Goal: Use online tool/utility: Utilize a website feature to perform a specific function

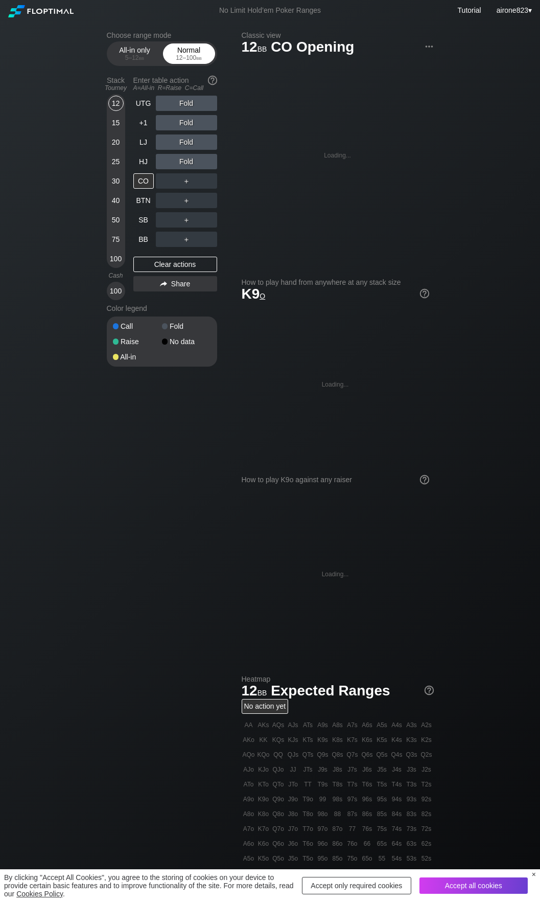
click at [178, 56] on div "12 – 100 bb" at bounding box center [189, 57] width 43 height 7
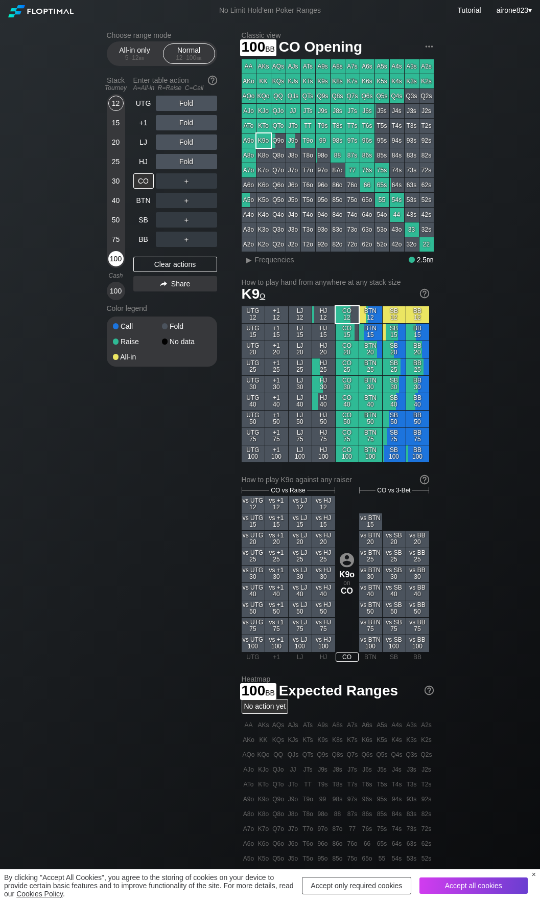
click at [111, 264] on div "100" at bounding box center [115, 258] width 15 height 15
drag, startPoint x: 194, startPoint y: 126, endPoint x: 189, endPoint y: 130, distance: 6.9
click at [194, 125] on div "R ✕" at bounding box center [186, 122] width 20 height 15
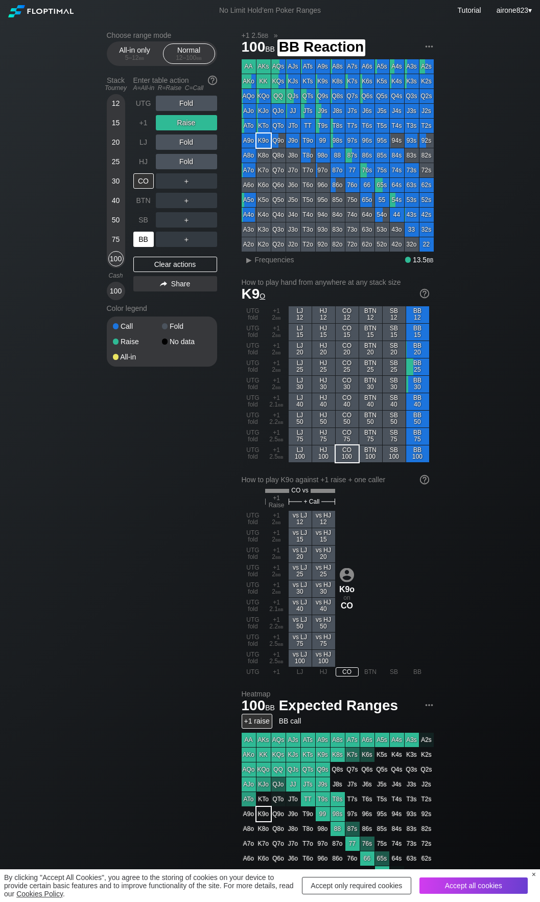
click at [134, 247] on div "BB" at bounding box center [143, 239] width 20 height 15
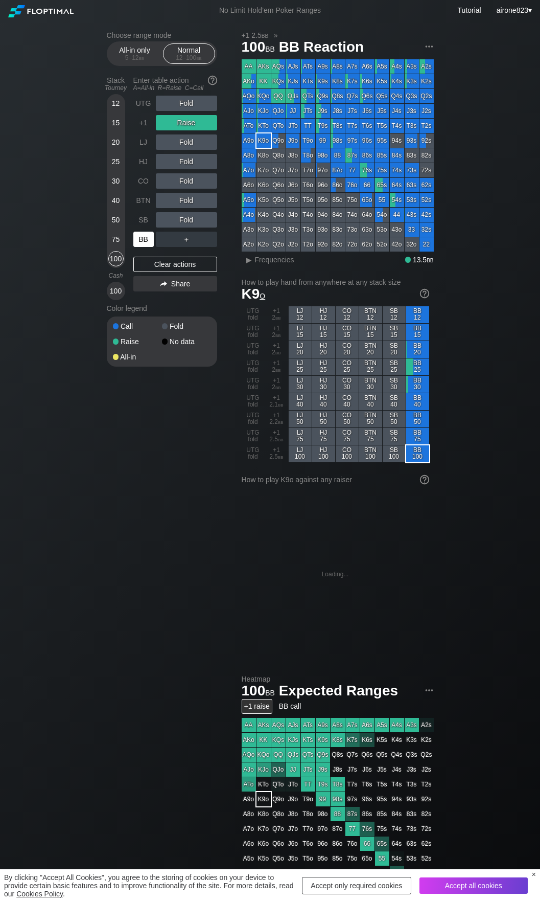
click at [134, 247] on div "BB" at bounding box center [143, 239] width 20 height 15
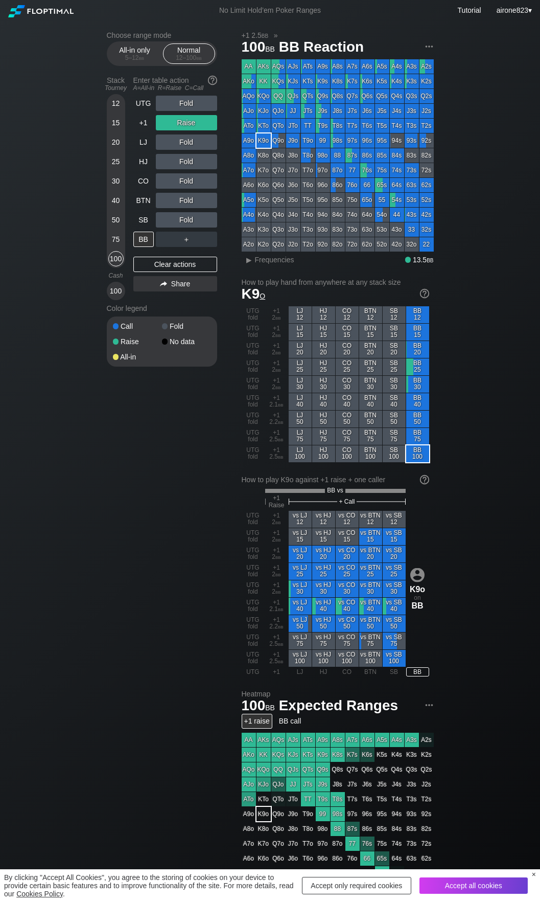
click at [166, 534] on div "Choose range mode All-in only 5 – 12 bb Normal 12 – 100 bb Stack Tourney Enter …" at bounding box center [271, 613] width 344 height 1184
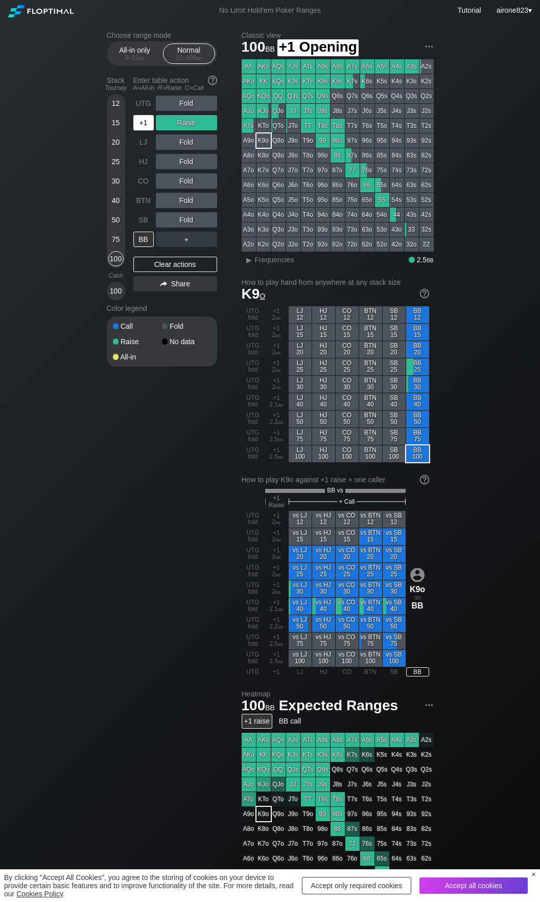
click at [137, 130] on div "+1" at bounding box center [143, 122] width 20 height 15
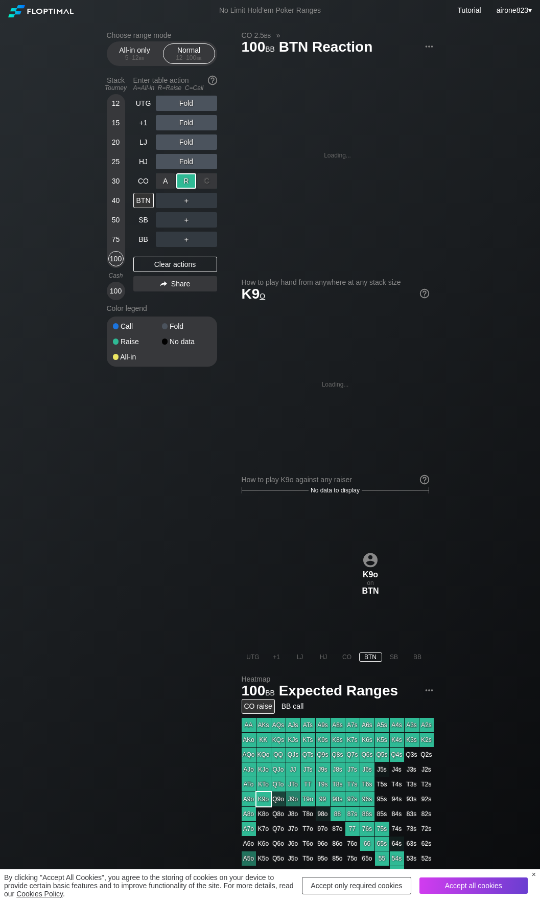
click at [187, 179] on div "R ✕" at bounding box center [186, 180] width 20 height 15
click at [210, 200] on div "C ✕" at bounding box center [207, 200] width 20 height 15
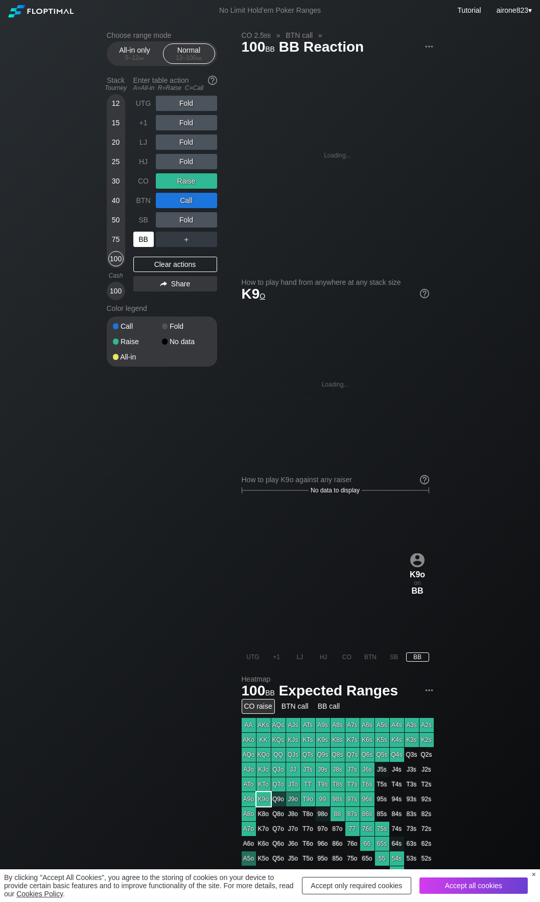
click at [144, 244] on div "BB" at bounding box center [143, 239] width 20 height 15
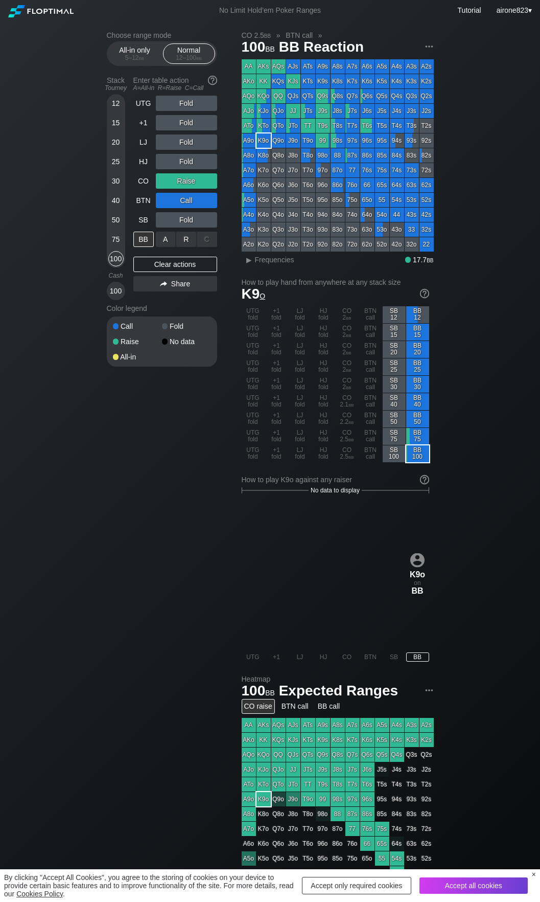
click at [185, 236] on div "A ✕ R ✕ C ✕ ＋" at bounding box center [186, 239] width 61 height 15
click at [185, 240] on div "R ✕" at bounding box center [186, 239] width 20 height 15
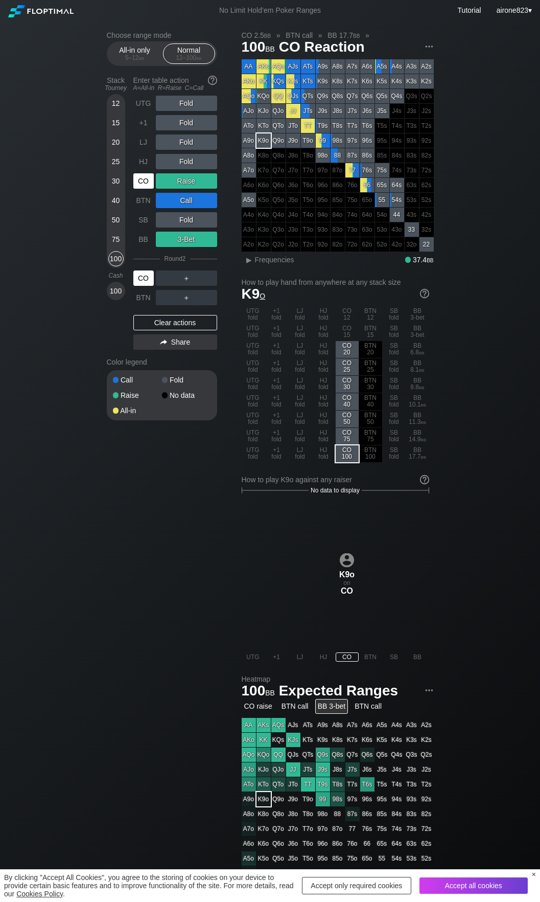
click at [151, 280] on div "CO" at bounding box center [143, 277] width 20 height 15
click at [145, 184] on div "CO" at bounding box center [143, 180] width 20 height 15
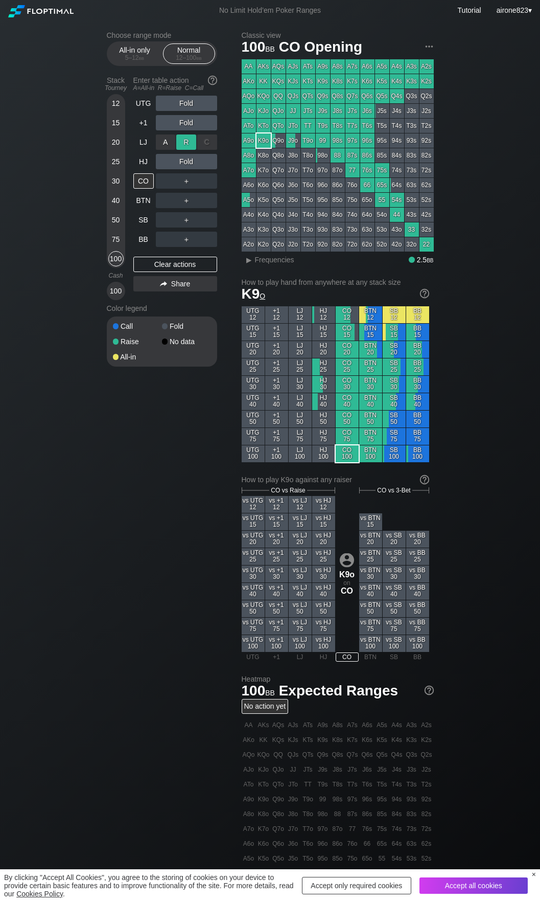
click at [191, 145] on div "R ✕" at bounding box center [186, 141] width 20 height 15
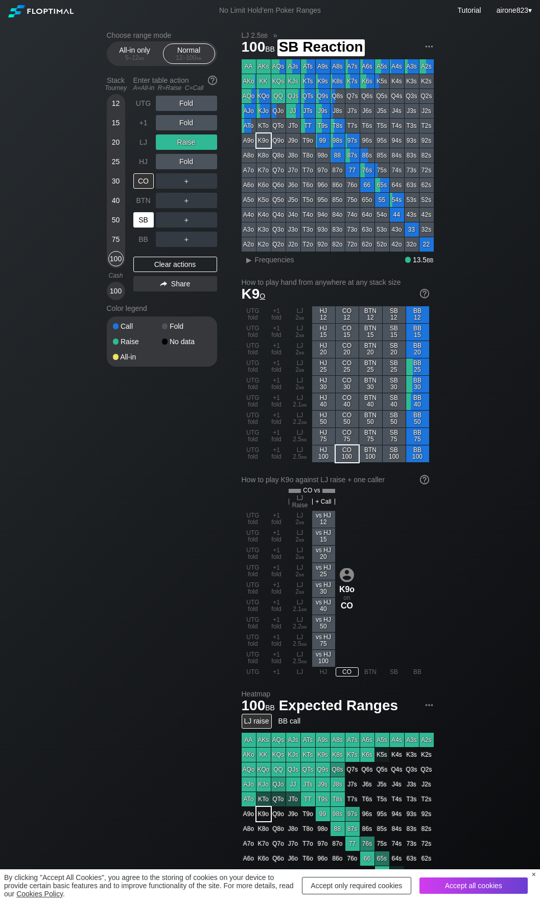
click at [146, 224] on div "SB" at bounding box center [143, 219] width 20 height 15
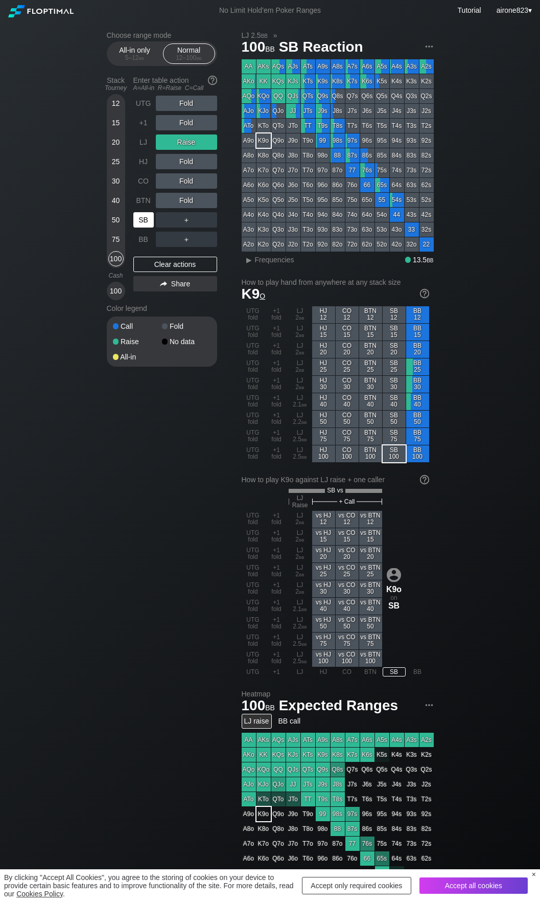
click at [146, 224] on div "SB" at bounding box center [143, 219] width 20 height 15
click at [183, 219] on div "R ✕" at bounding box center [186, 219] width 20 height 15
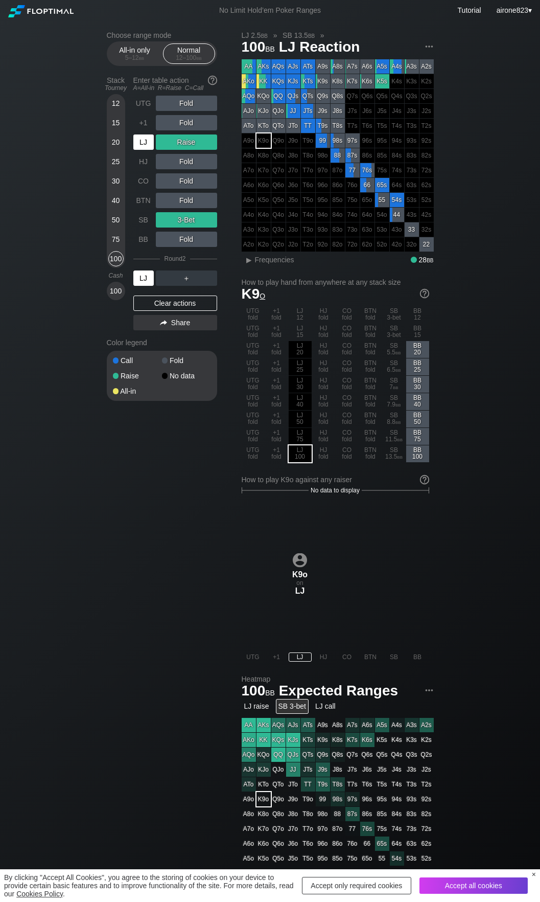
click at [146, 282] on div "LJ" at bounding box center [143, 277] width 20 height 15
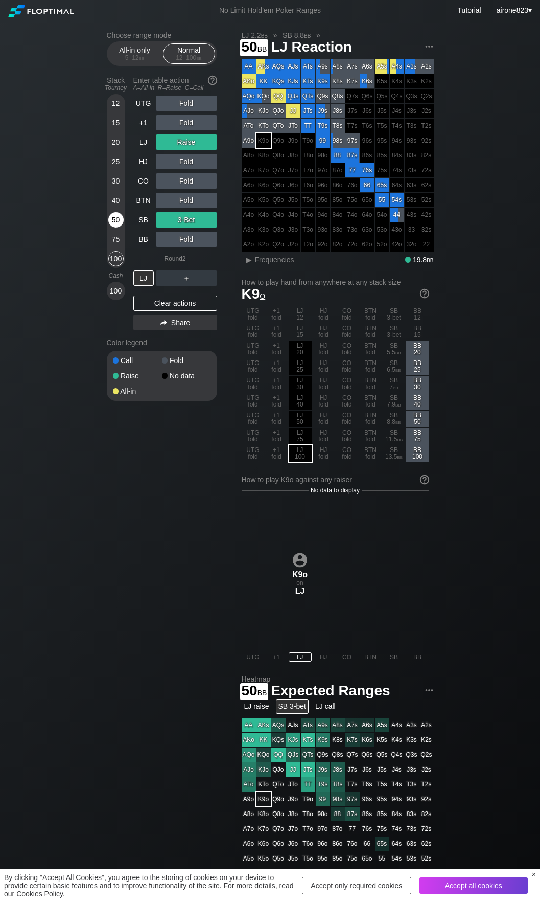
click at [116, 218] on div "50" at bounding box center [115, 219] width 15 height 15
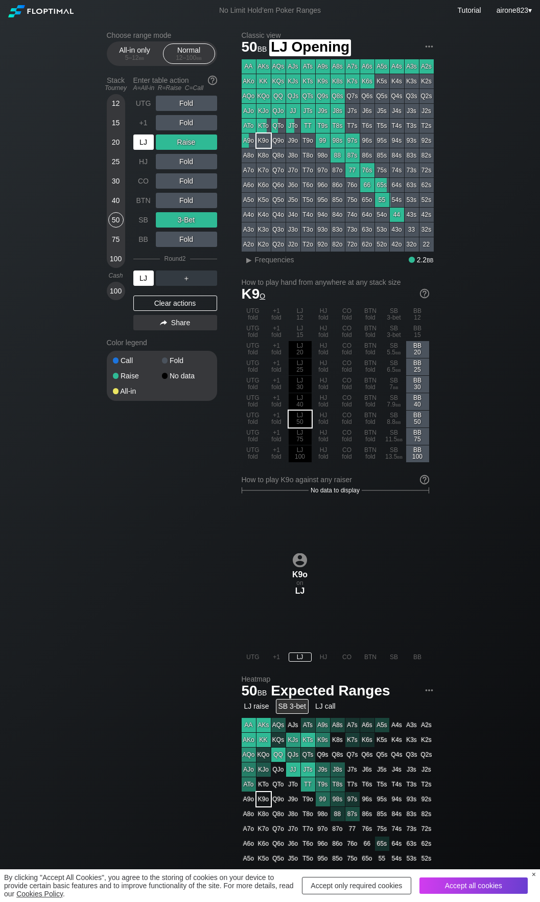
click at [147, 148] on div "LJ" at bounding box center [143, 141] width 20 height 15
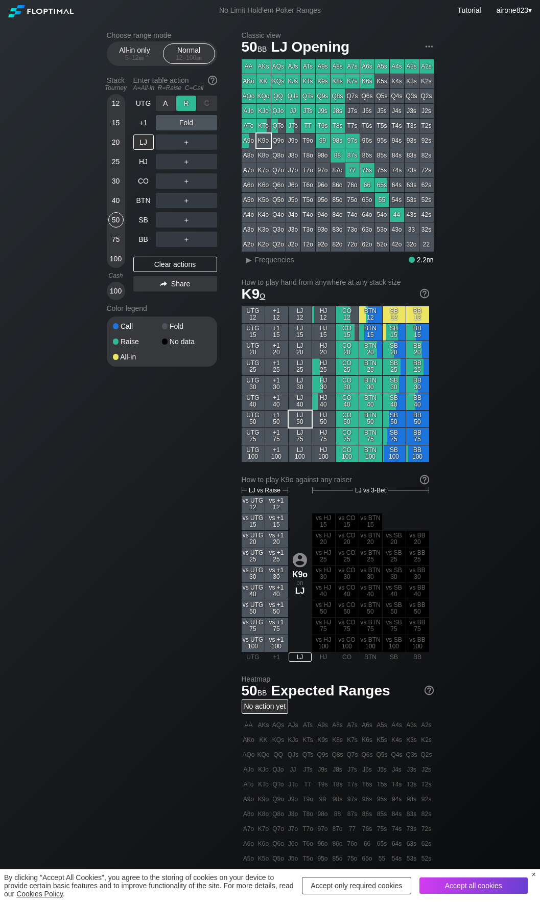
click at [190, 106] on div "R ✕" at bounding box center [186, 103] width 20 height 15
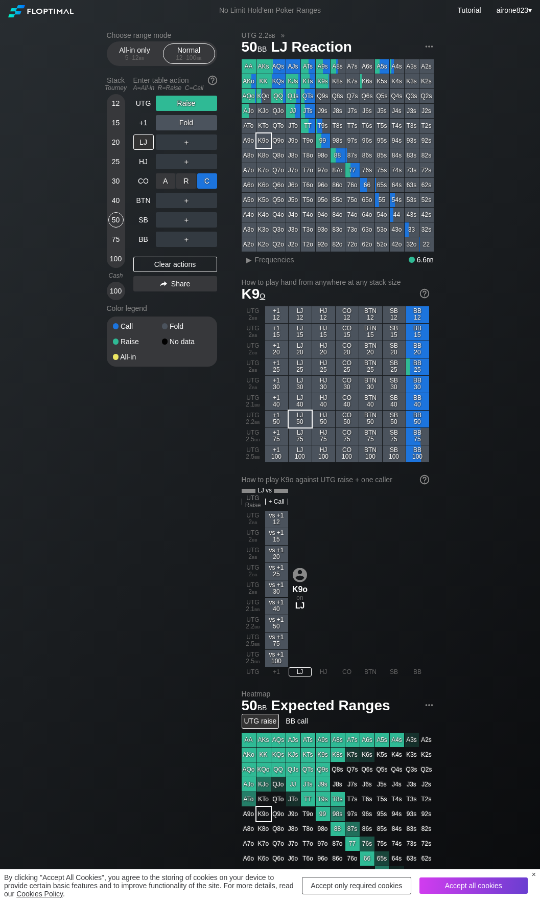
click at [205, 187] on div "C ✕" at bounding box center [207, 180] width 20 height 15
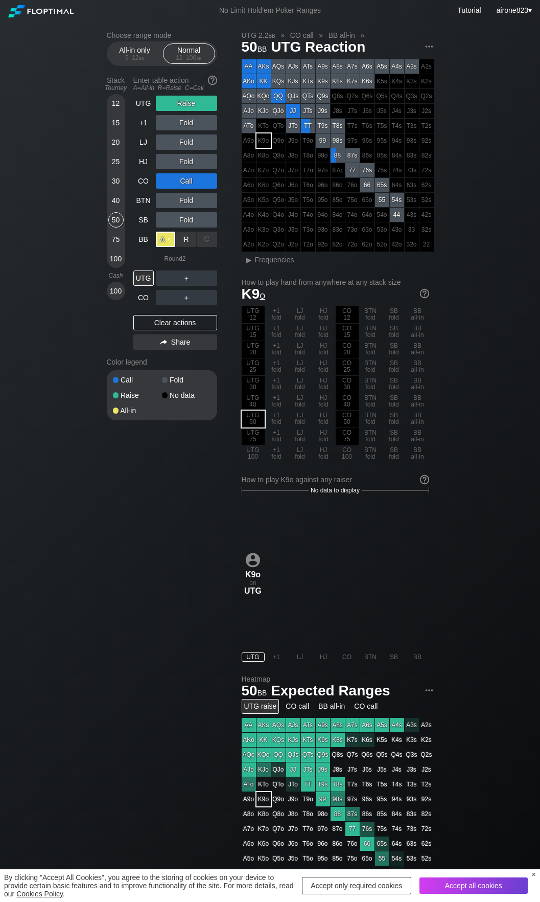
click at [167, 242] on div "A ✕" at bounding box center [166, 239] width 20 height 15
click at [140, 284] on div "UTG" at bounding box center [143, 277] width 20 height 15
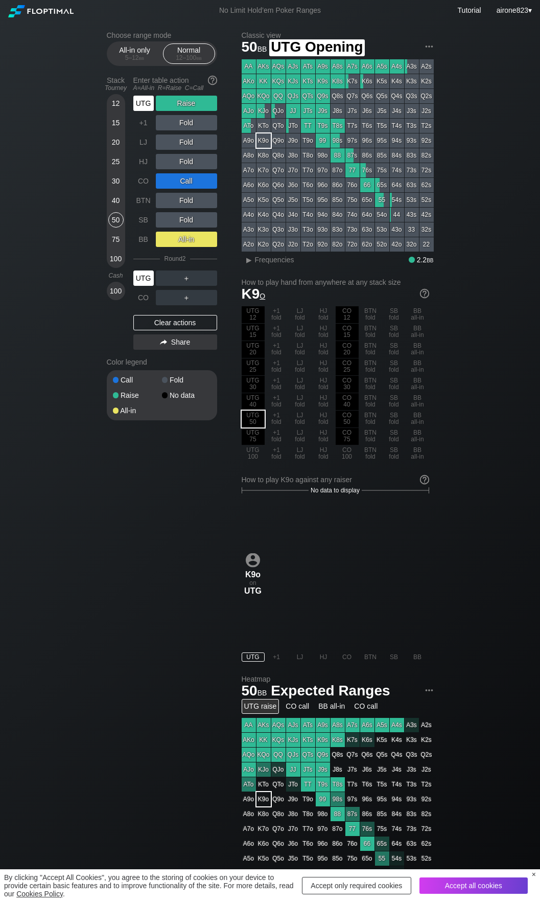
click at [148, 102] on div "UTG" at bounding box center [143, 103] width 20 height 15
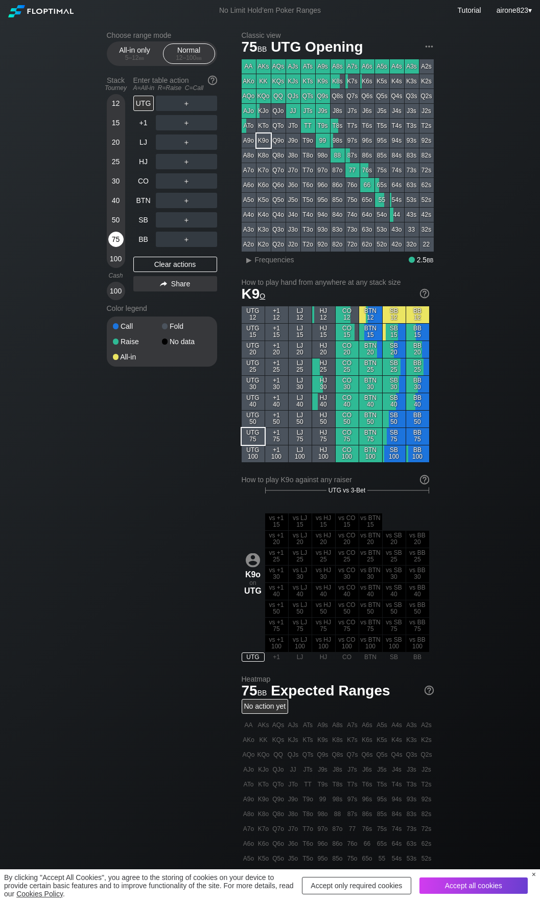
click at [119, 236] on div "75" at bounding box center [115, 239] width 15 height 15
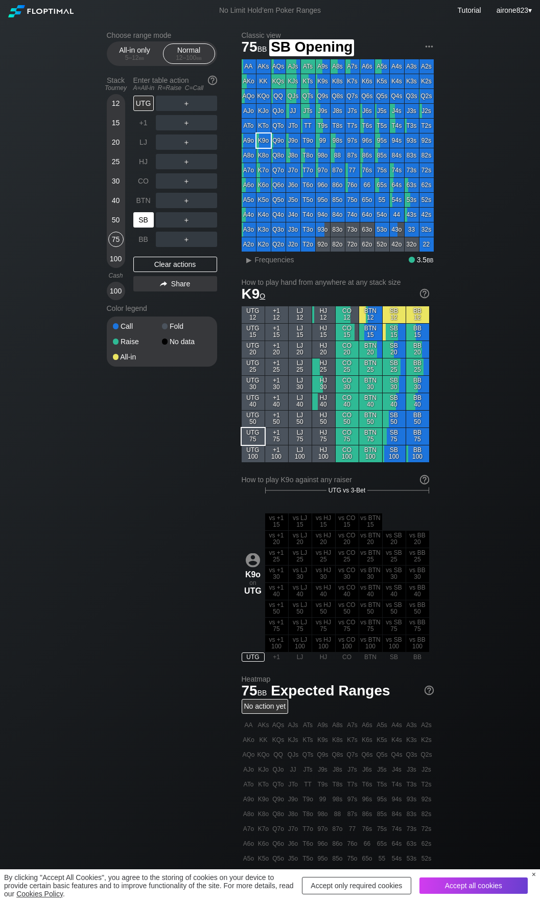
click at [148, 224] on div "SB" at bounding box center [143, 219] width 20 height 15
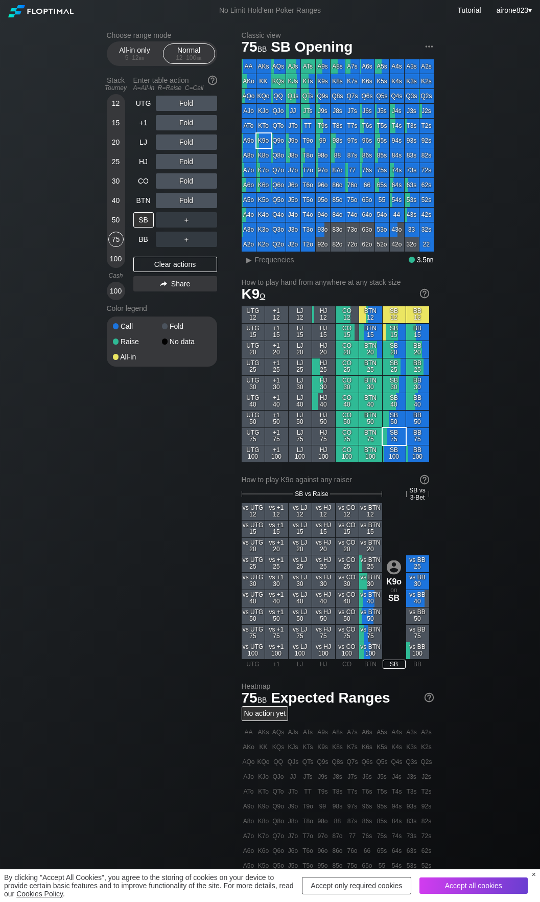
click at [182, 176] on div "Fold" at bounding box center [186, 180] width 61 height 15
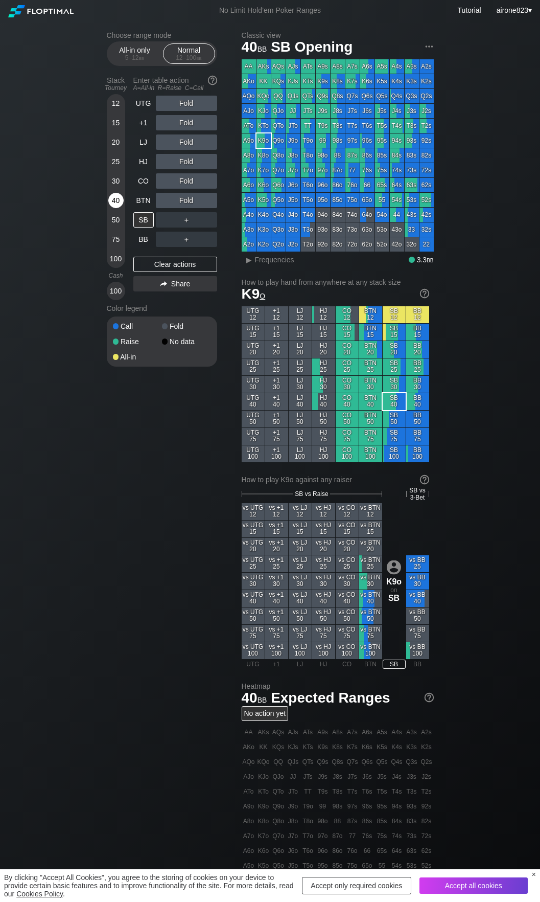
click at [114, 199] on div "40" at bounding box center [115, 200] width 15 height 15
click at [191, 217] on div "R ✕" at bounding box center [186, 219] width 20 height 15
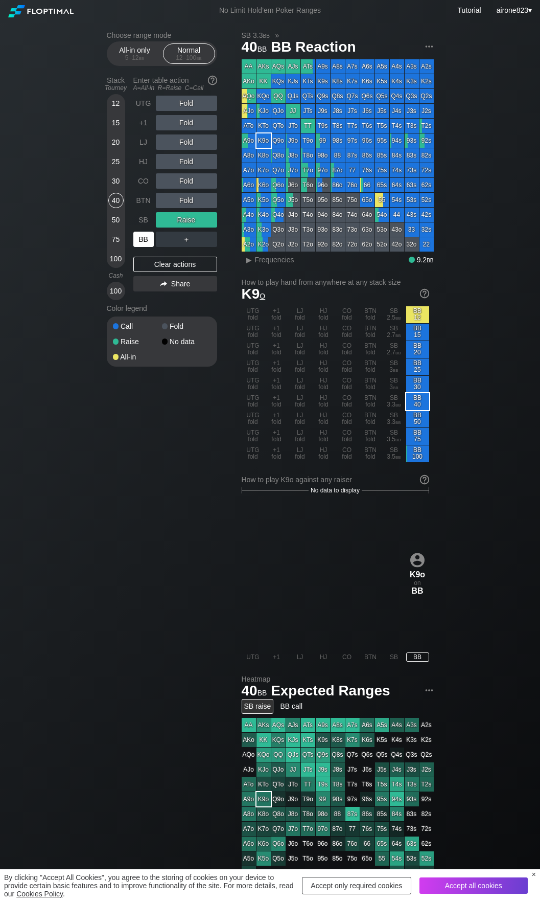
click at [140, 241] on div "BB" at bounding box center [143, 239] width 20 height 15
click at [189, 106] on div "Fold" at bounding box center [186, 103] width 61 height 15
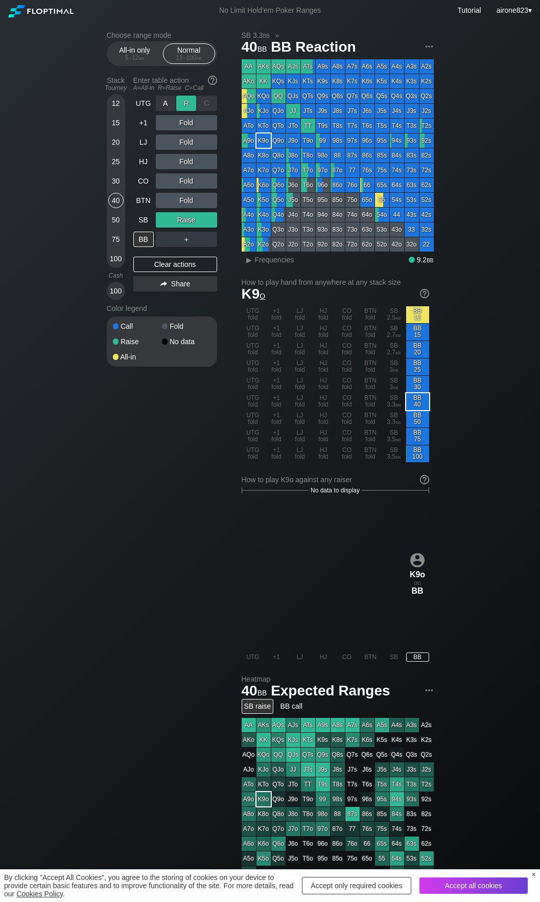
click at [189, 106] on div "R ✕" at bounding box center [186, 103] width 20 height 15
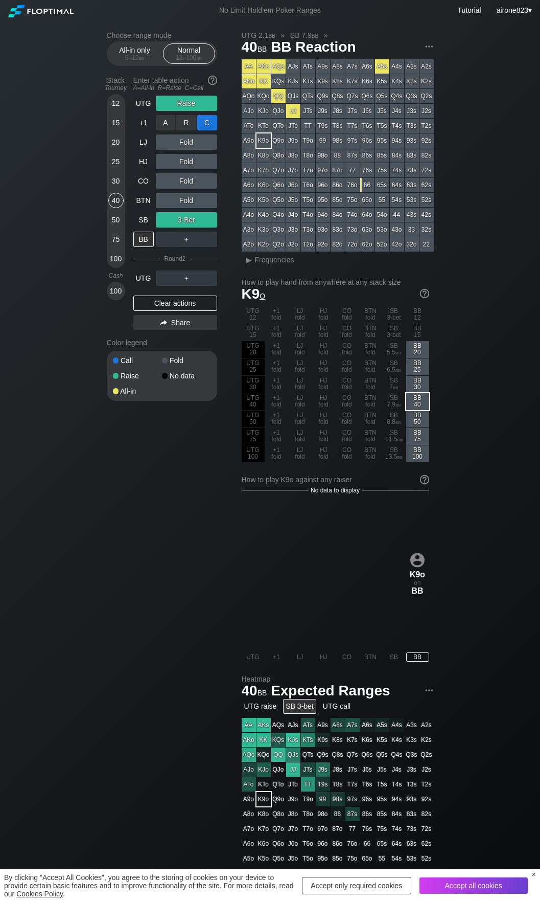
click at [205, 121] on div "C ✕" at bounding box center [207, 122] width 20 height 15
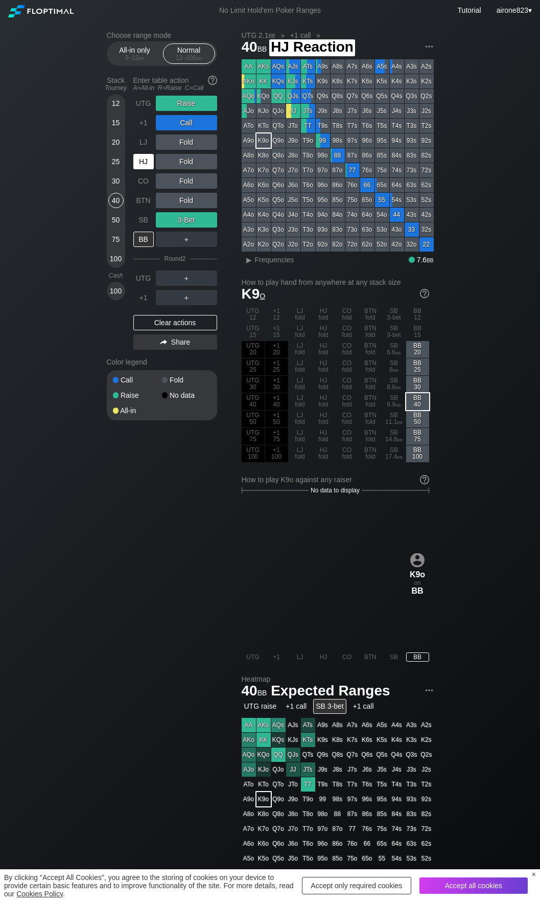
click at [147, 167] on div "HJ" at bounding box center [143, 161] width 20 height 15
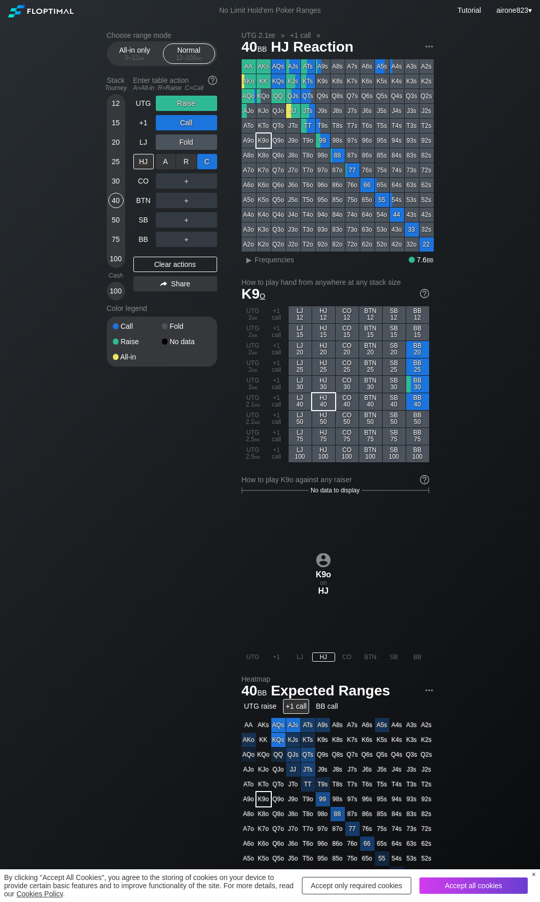
click at [211, 161] on div "C ✕" at bounding box center [207, 161] width 20 height 15
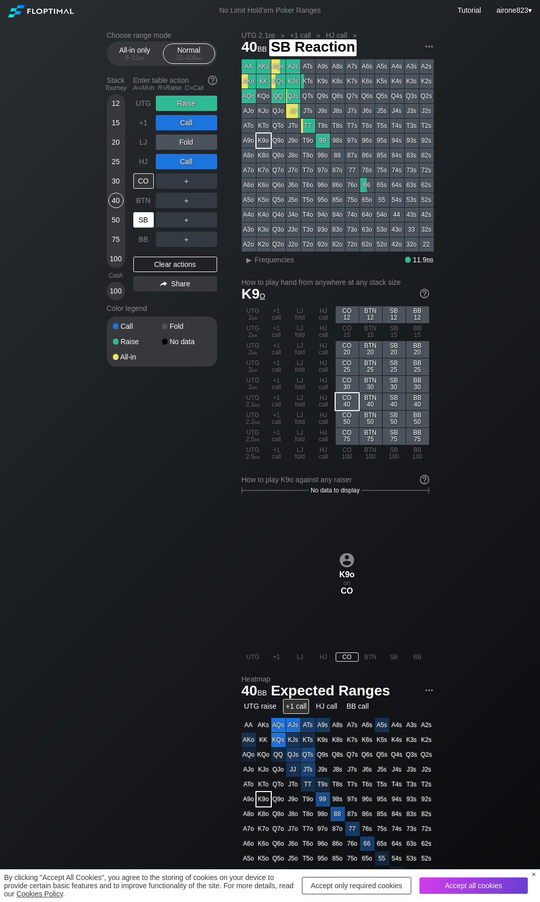
click at [141, 222] on div "SB" at bounding box center [143, 219] width 20 height 15
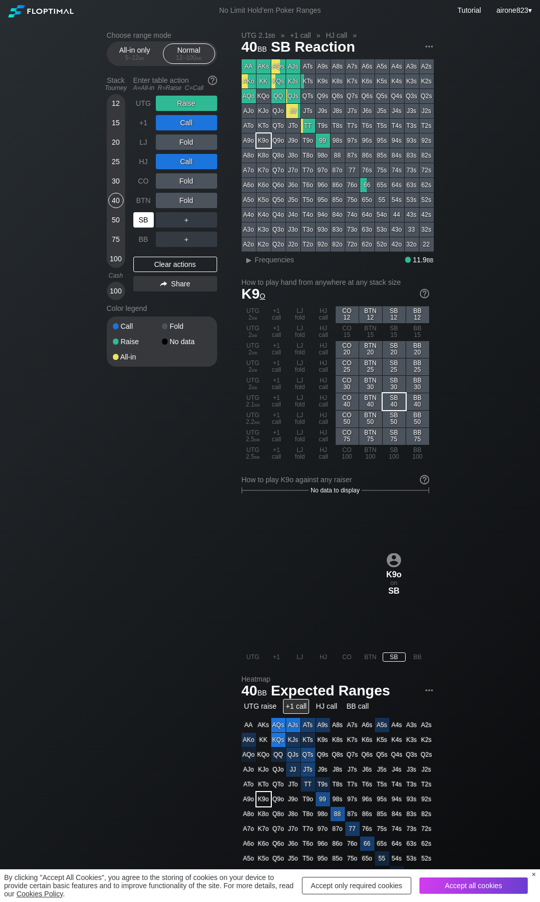
click at [141, 222] on div "SB" at bounding box center [143, 219] width 20 height 15
click at [537, 870] on div "By clicking "Accept All Cookies", you agree to the storing of cookies on your d…" at bounding box center [270, 885] width 540 height 33
click at [178, 456] on div "Choose range mode All-in only 5 – 12 bb Normal 12 – 100 bb Stack Tourney Enter …" at bounding box center [271, 605] width 344 height 1169
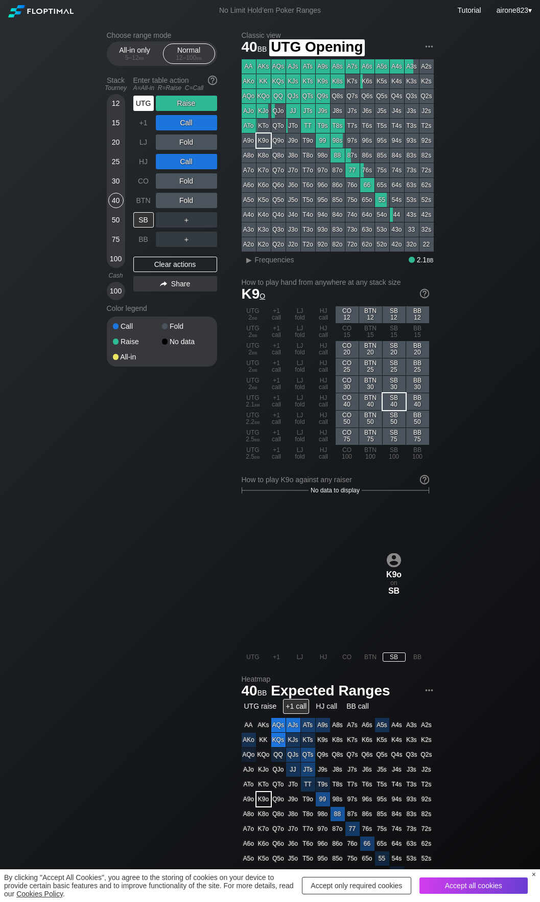
click at [151, 105] on div "UTG" at bounding box center [143, 103] width 20 height 15
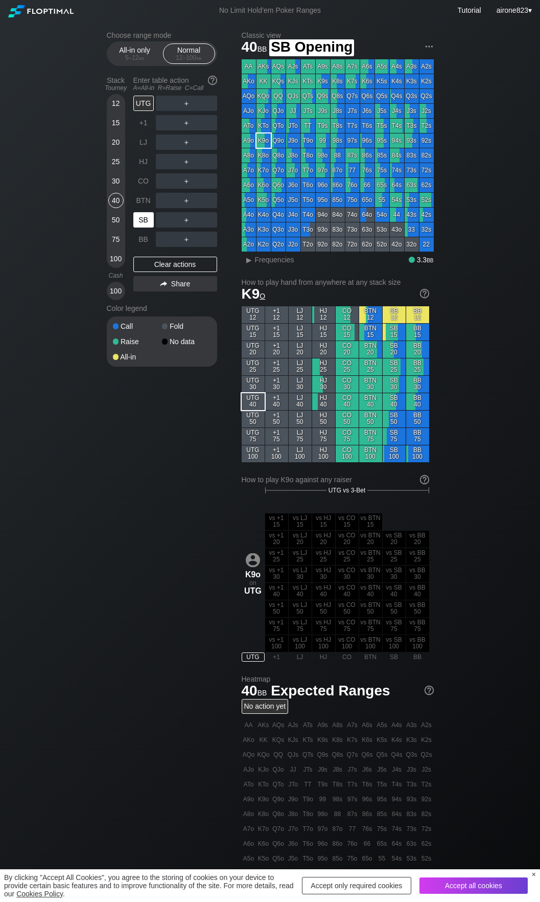
click at [151, 228] on div "SB" at bounding box center [143, 219] width 20 height 15
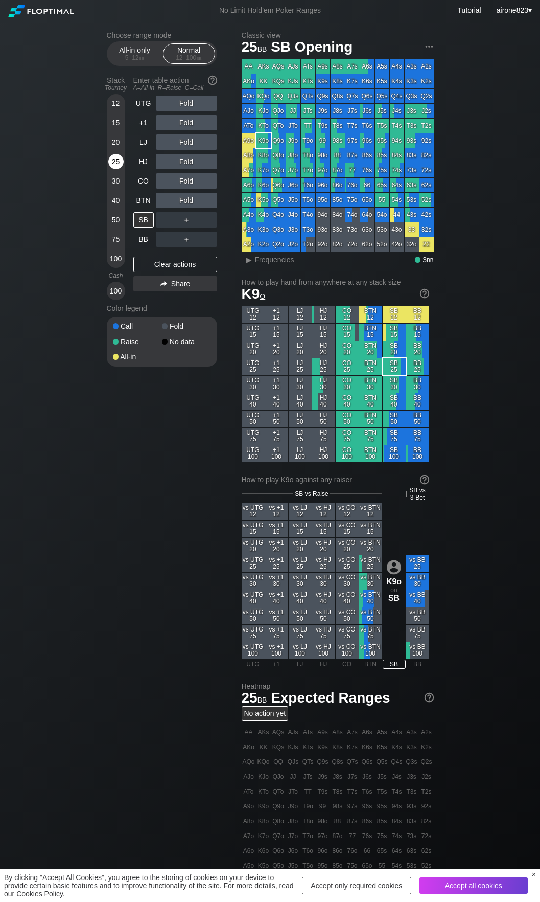
click at [120, 161] on div "25" at bounding box center [115, 161] width 15 height 15
click at [188, 166] on div "R ✕" at bounding box center [186, 161] width 20 height 15
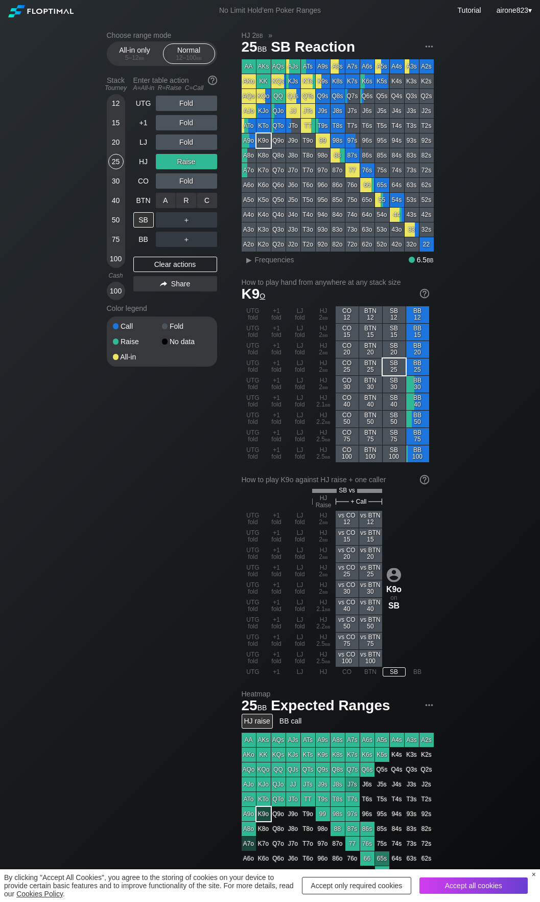
click at [216, 200] on div "C ✕" at bounding box center [207, 200] width 20 height 15
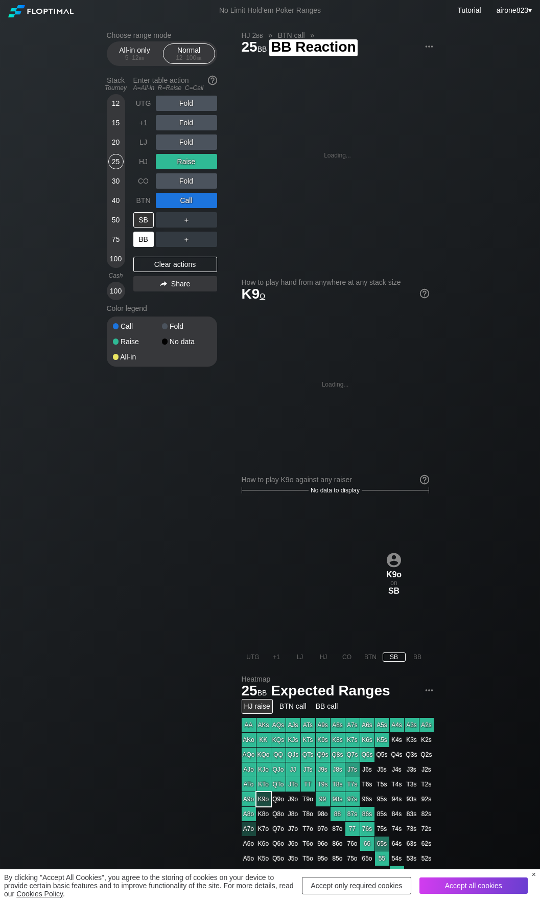
click at [145, 236] on div "BB" at bounding box center [143, 239] width 20 height 15
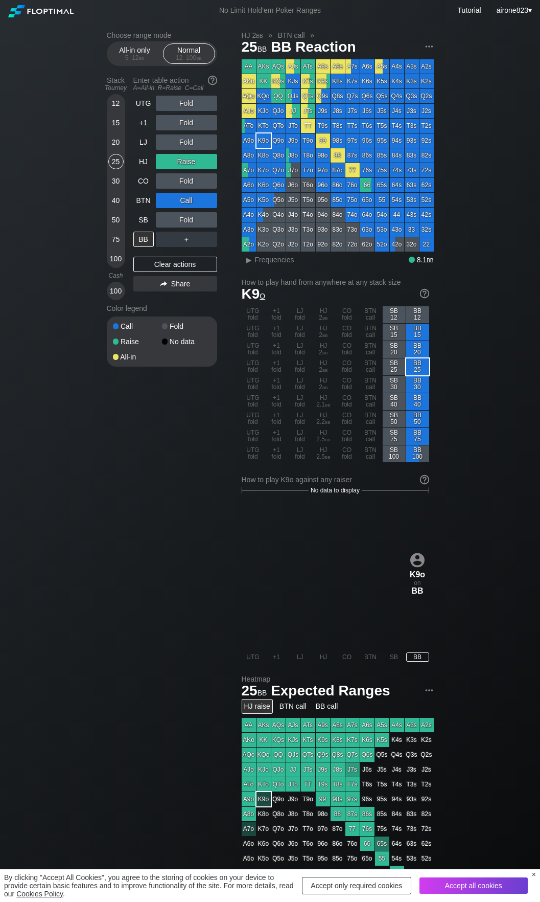
drag, startPoint x: 110, startPoint y: 201, endPoint x: 117, endPoint y: 202, distance: 6.7
click at [110, 201] on div "40" at bounding box center [115, 200] width 15 height 15
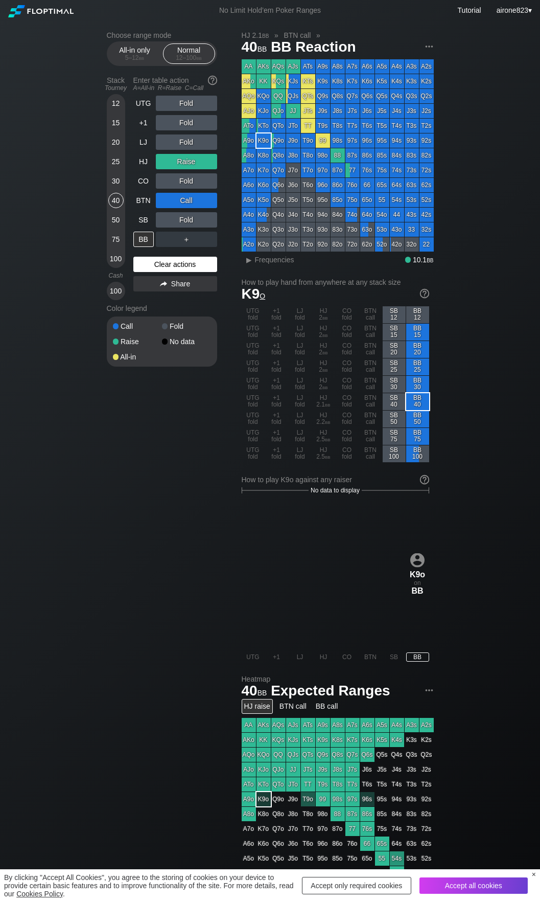
click at [145, 265] on div "Clear actions" at bounding box center [175, 264] width 84 height 15
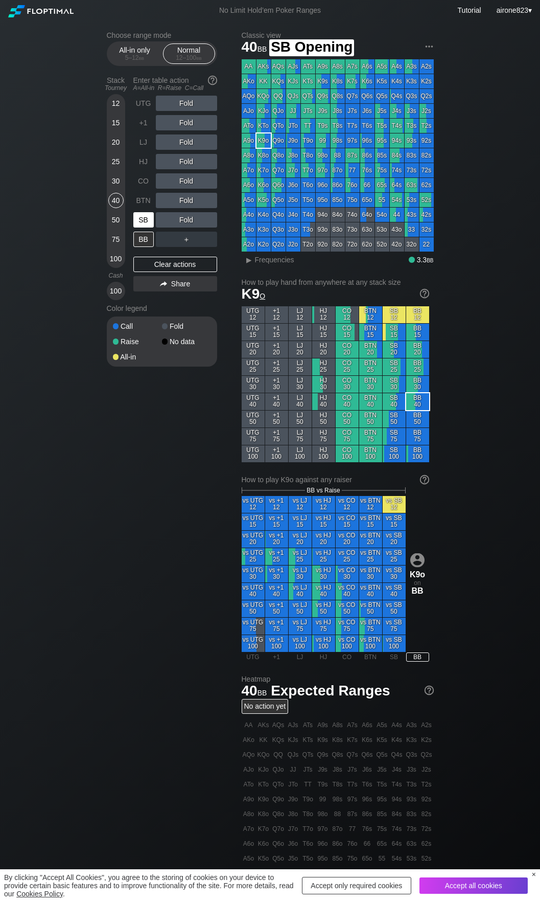
click at [141, 219] on div "SB" at bounding box center [143, 219] width 20 height 15
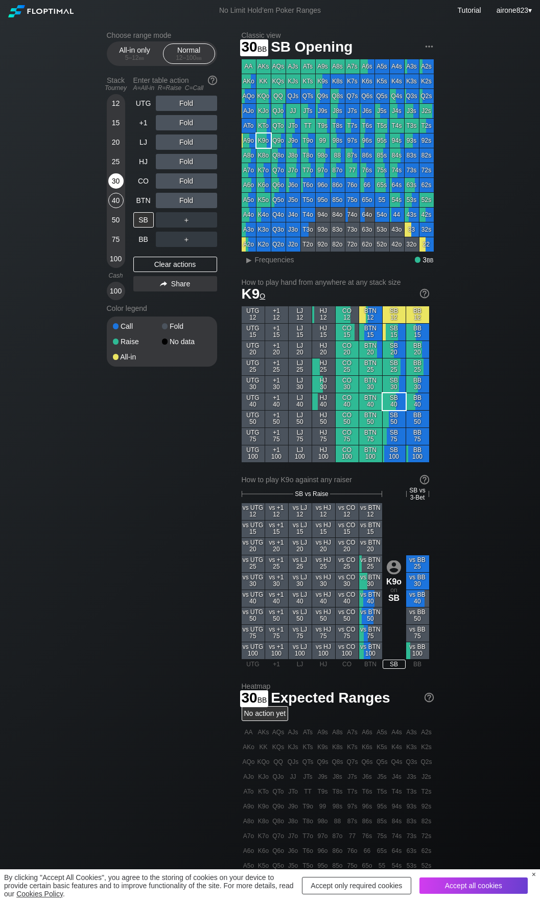
click at [121, 184] on div "30" at bounding box center [115, 180] width 15 height 15
click at [193, 181] on div "R ✕" at bounding box center [186, 180] width 20 height 15
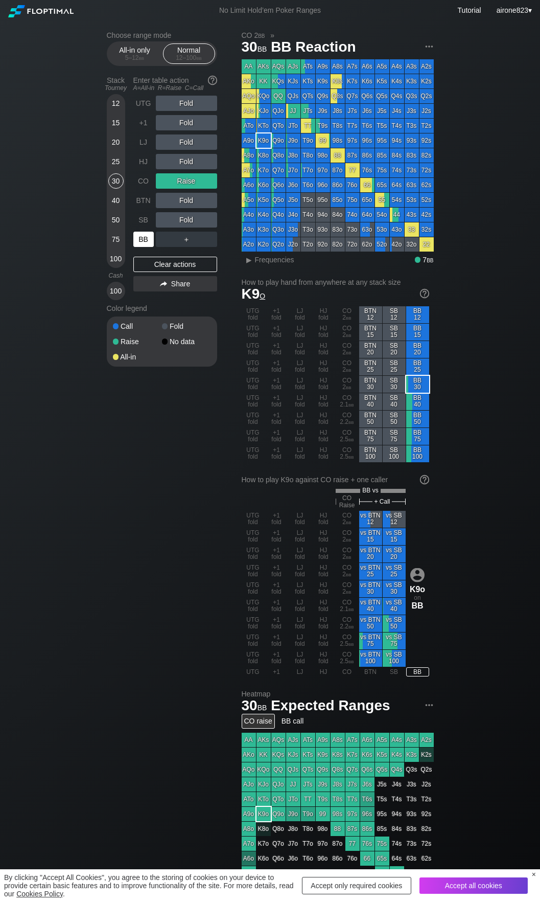
click at [142, 242] on div "BB" at bounding box center [143, 239] width 20 height 15
click at [143, 55] on span "bb" at bounding box center [142, 57] width 6 height 7
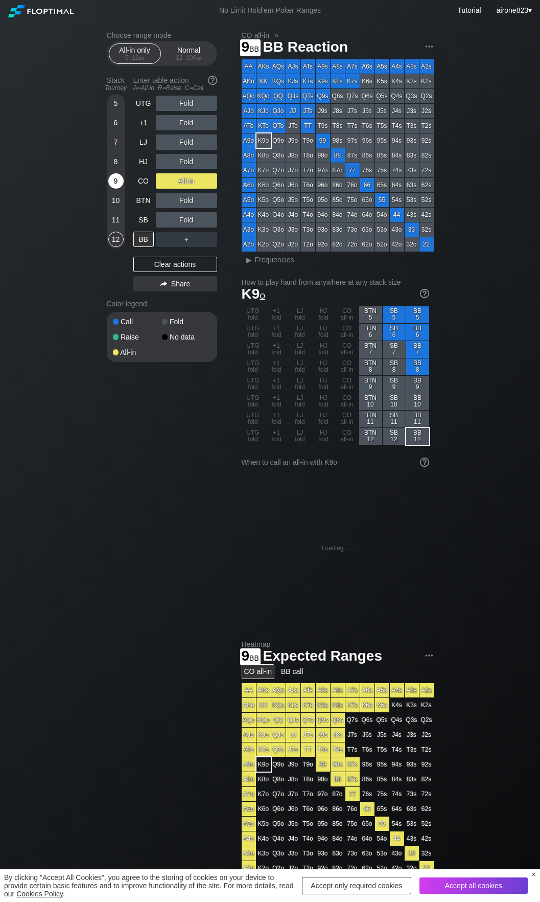
click at [115, 182] on div "9" at bounding box center [115, 180] width 15 height 15
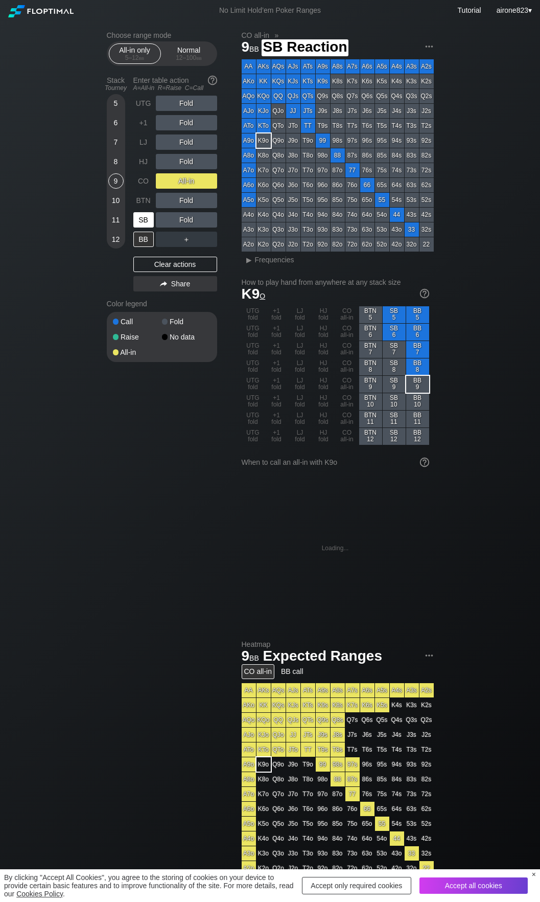
click at [141, 225] on div "SB" at bounding box center [143, 219] width 20 height 15
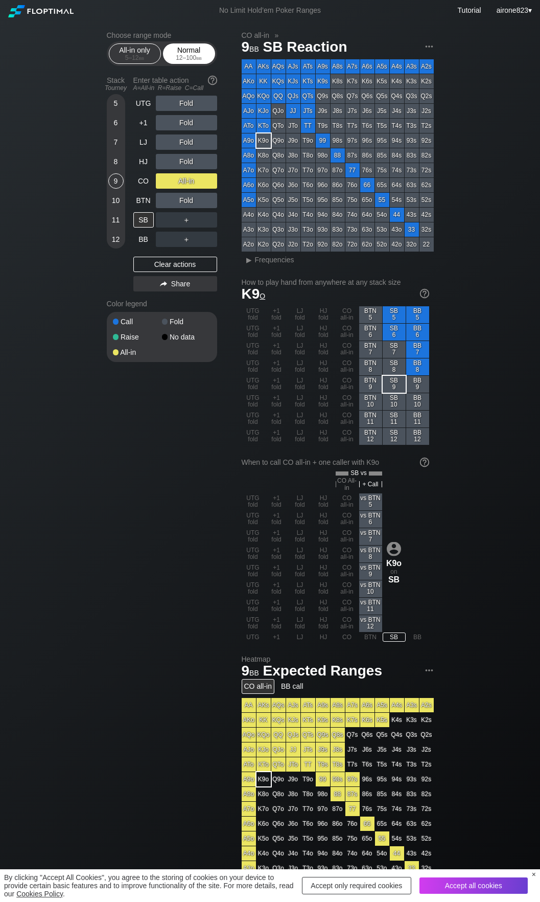
click at [199, 60] on span "bb" at bounding box center [199, 57] width 6 height 7
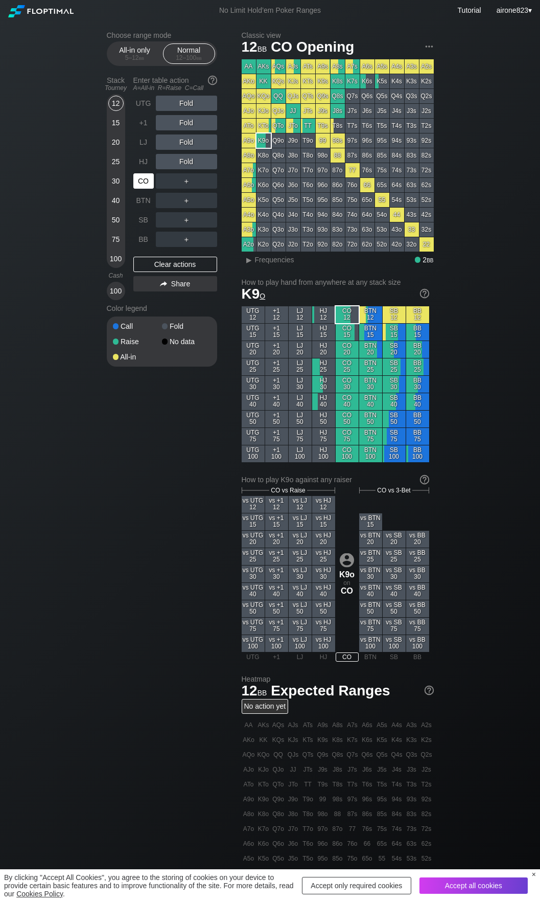
click at [143, 183] on div "CO" at bounding box center [143, 180] width 20 height 15
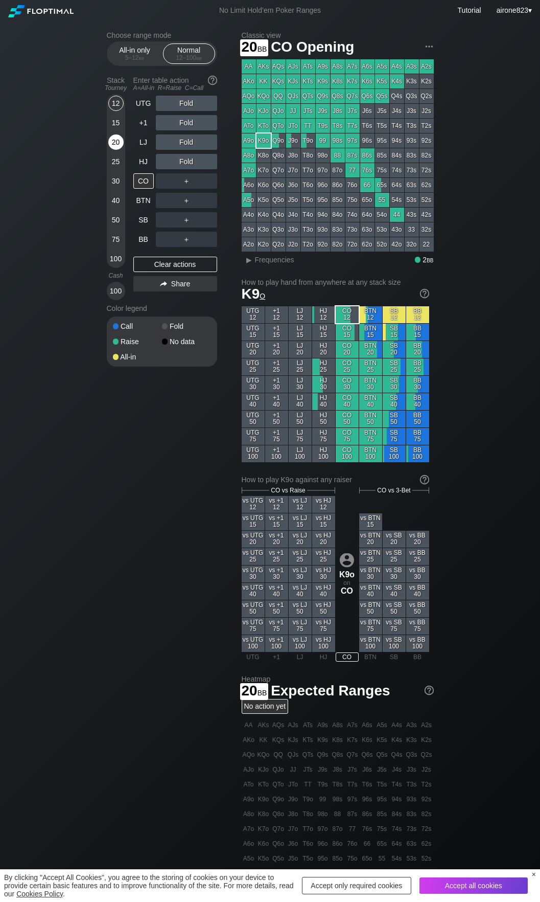
click at [115, 152] on div "20" at bounding box center [115, 143] width 15 height 19
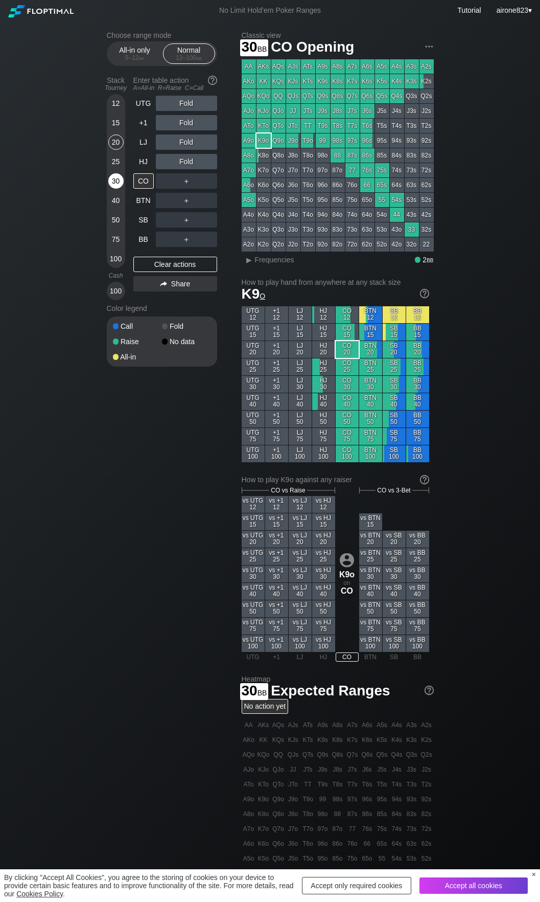
click at [122, 179] on div "30" at bounding box center [115, 180] width 15 height 15
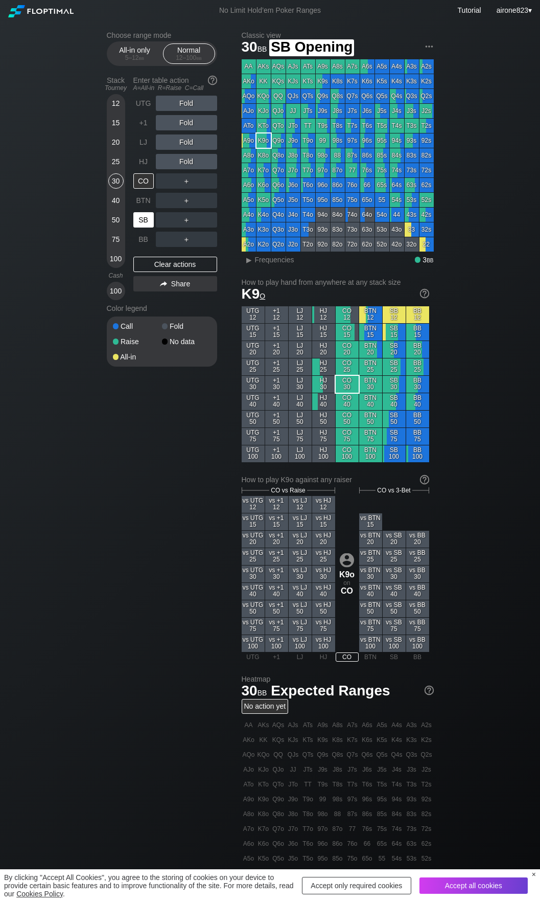
click at [142, 216] on div "SB" at bounding box center [143, 219] width 20 height 15
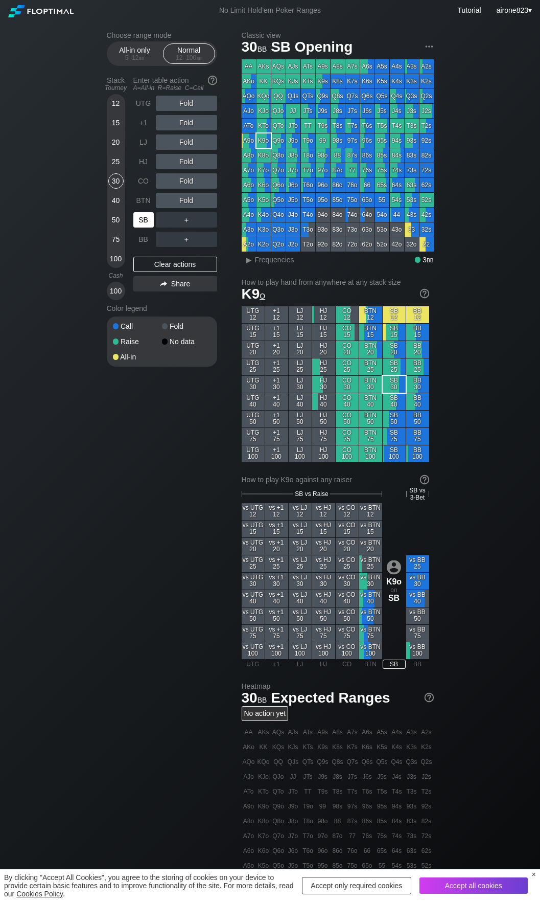
click at [142, 216] on div "SB" at bounding box center [143, 219] width 20 height 15
click at [111, 201] on div "40" at bounding box center [115, 200] width 15 height 15
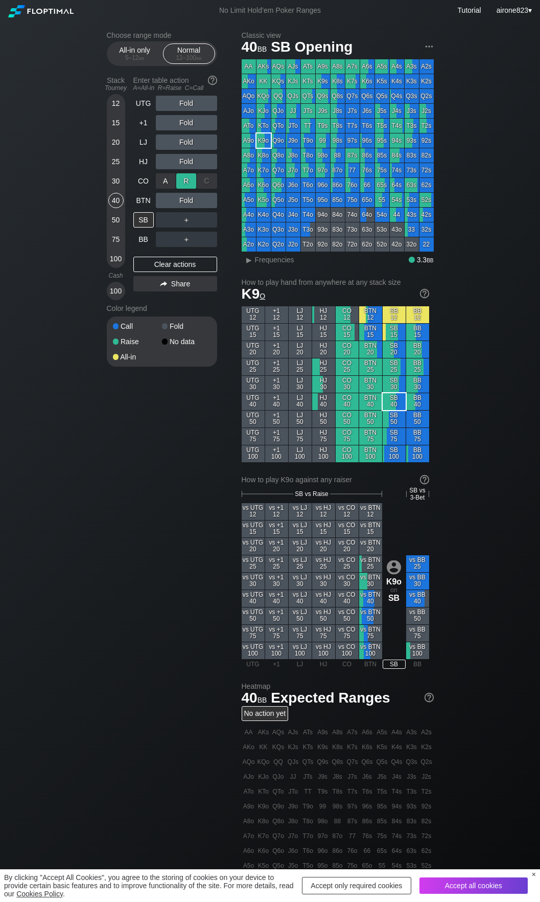
click at [190, 181] on div "R ✕" at bounding box center [186, 180] width 20 height 15
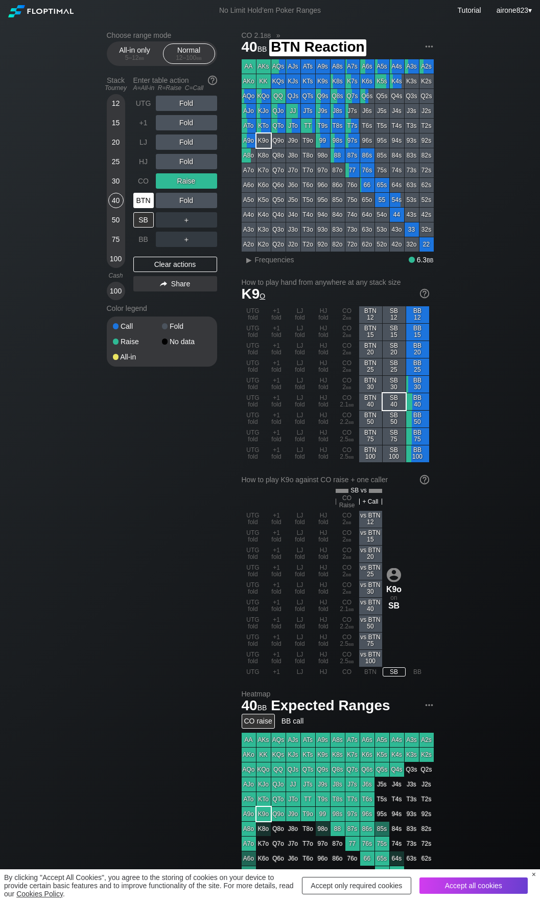
click at [143, 198] on div "BTN" at bounding box center [143, 200] width 20 height 15
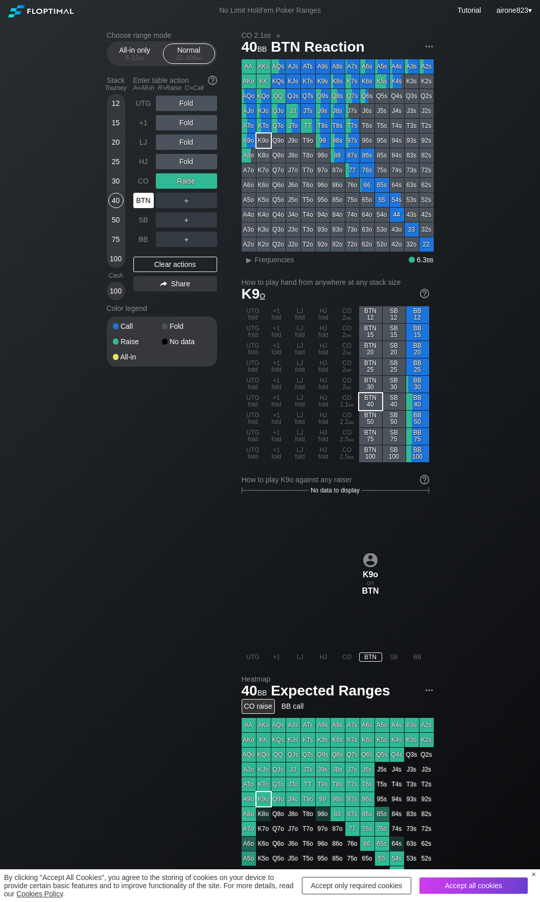
click at [143, 198] on div "BTN" at bounding box center [143, 200] width 20 height 15
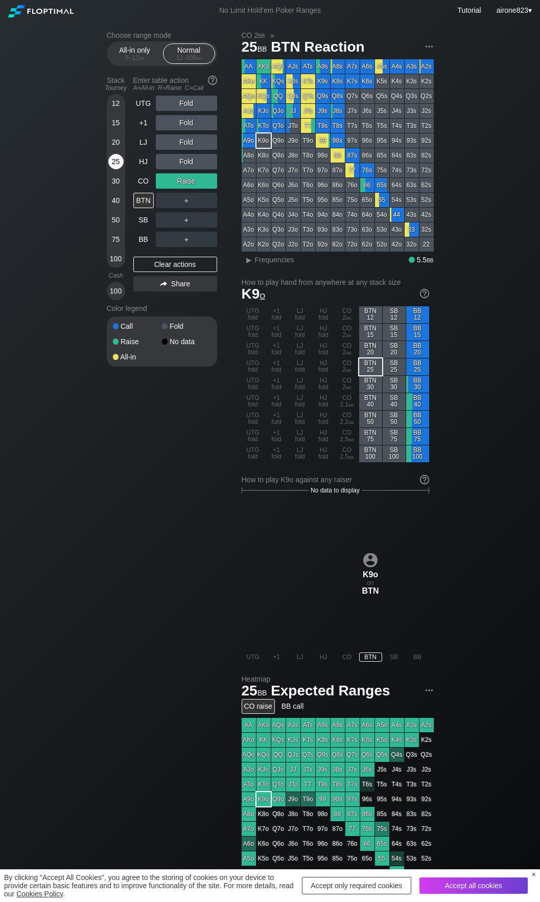
click at [119, 159] on div "25" at bounding box center [115, 161] width 15 height 15
click at [191, 104] on div "R ✕" at bounding box center [186, 103] width 20 height 15
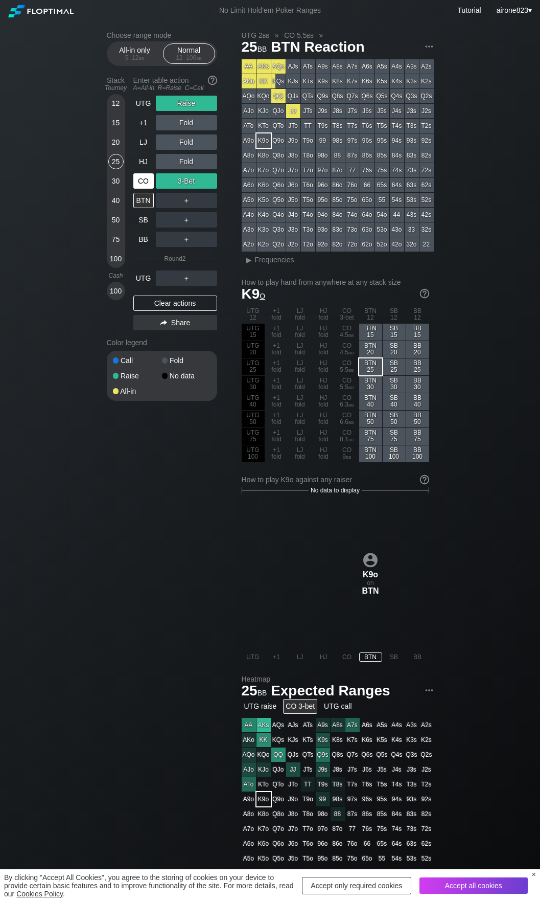
click at [133, 188] on div "CO" at bounding box center [143, 180] width 20 height 15
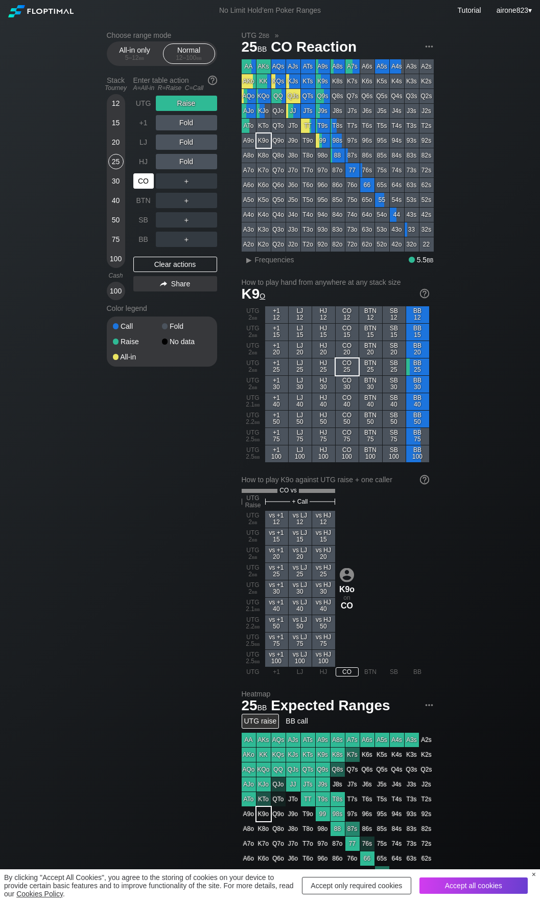
click at [136, 188] on div "CO" at bounding box center [143, 180] width 20 height 15
click at [136, 187] on div "CO" at bounding box center [143, 180] width 20 height 15
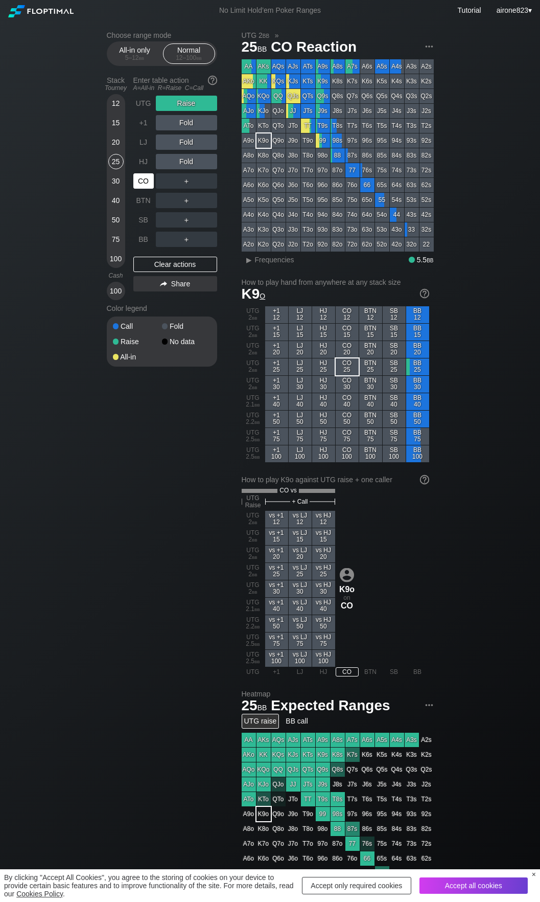
click at [136, 187] on div "CO" at bounding box center [143, 180] width 20 height 15
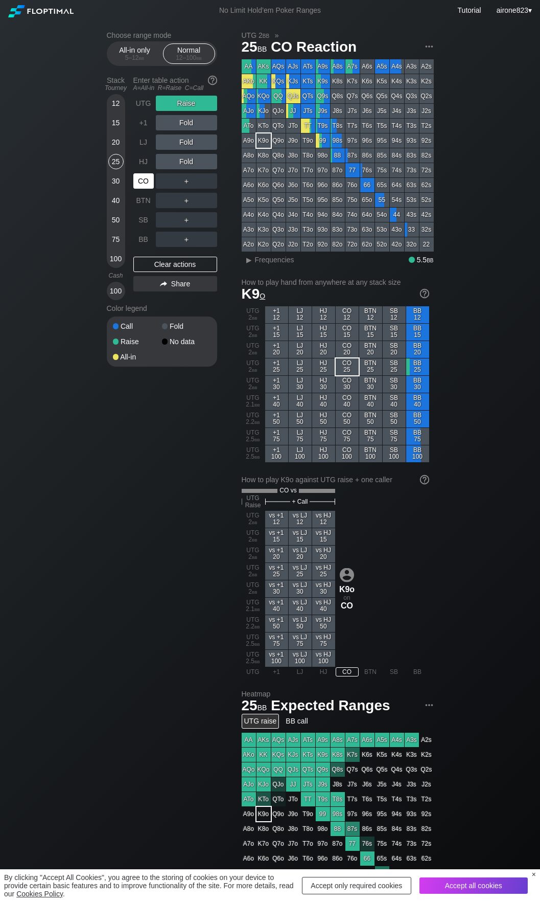
click at [136, 187] on div "CO" at bounding box center [143, 180] width 20 height 15
click at [111, 104] on div "12" at bounding box center [115, 103] width 15 height 15
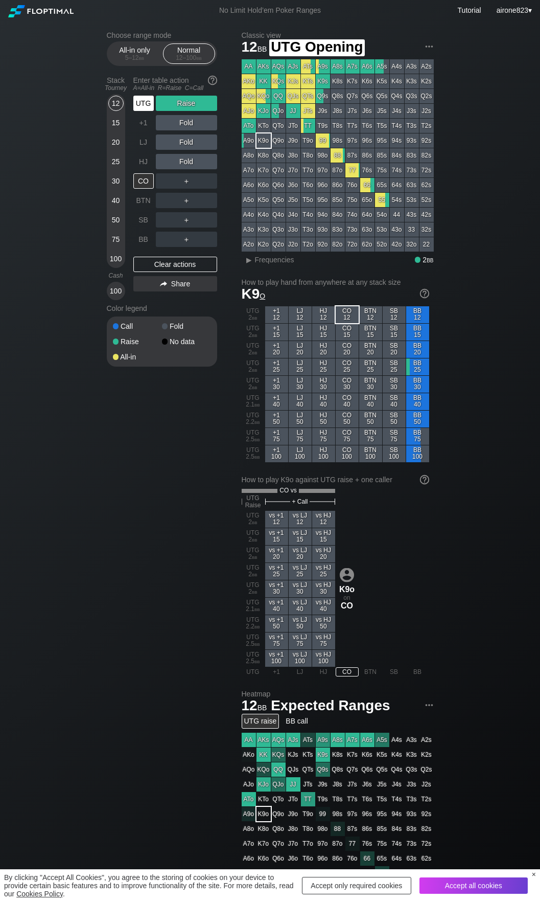
click at [145, 104] on div "UTG" at bounding box center [143, 103] width 20 height 15
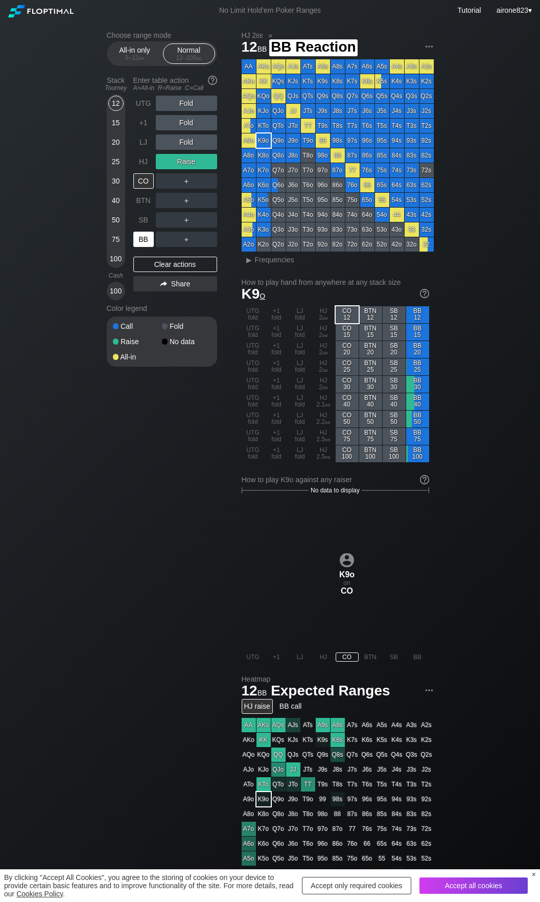
click at [138, 238] on div "BB" at bounding box center [143, 239] width 20 height 15
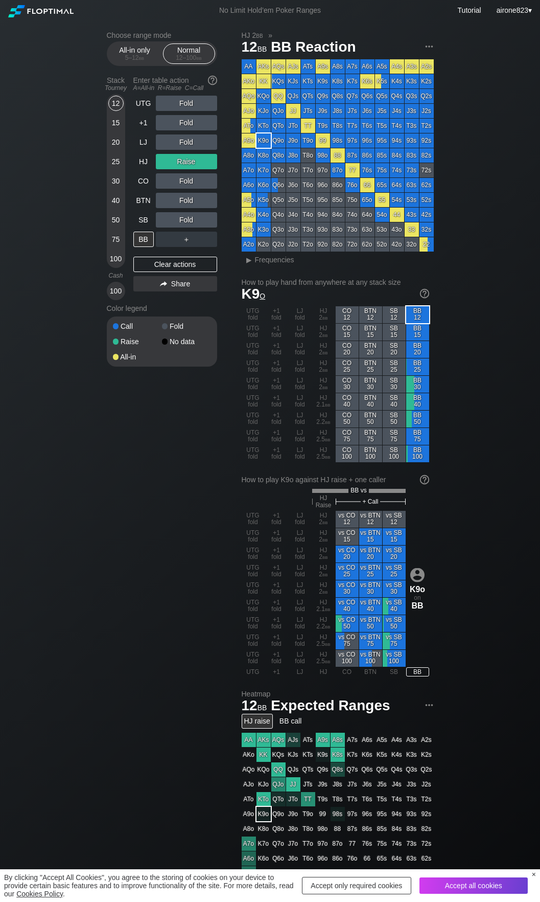
click at [118, 124] on div "15" at bounding box center [115, 122] width 15 height 15
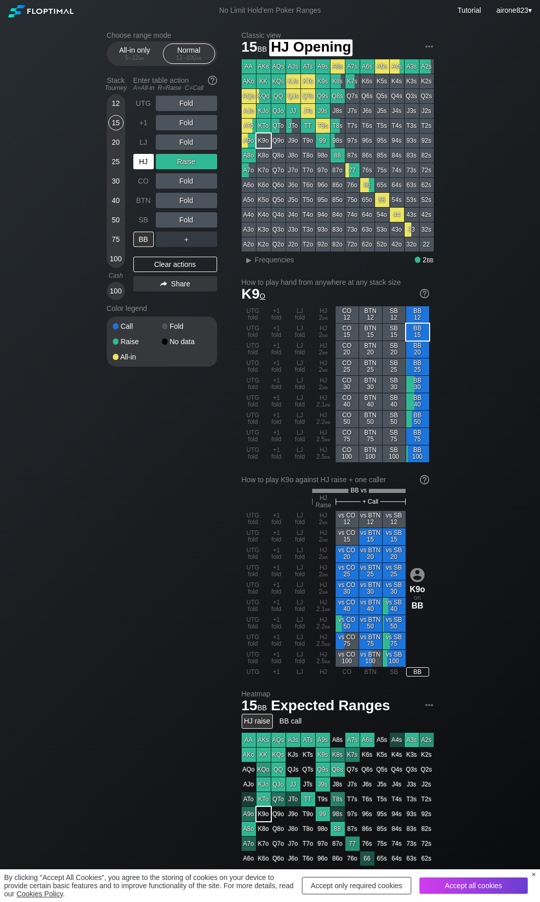
click at [144, 162] on div "HJ" at bounding box center [143, 161] width 20 height 15
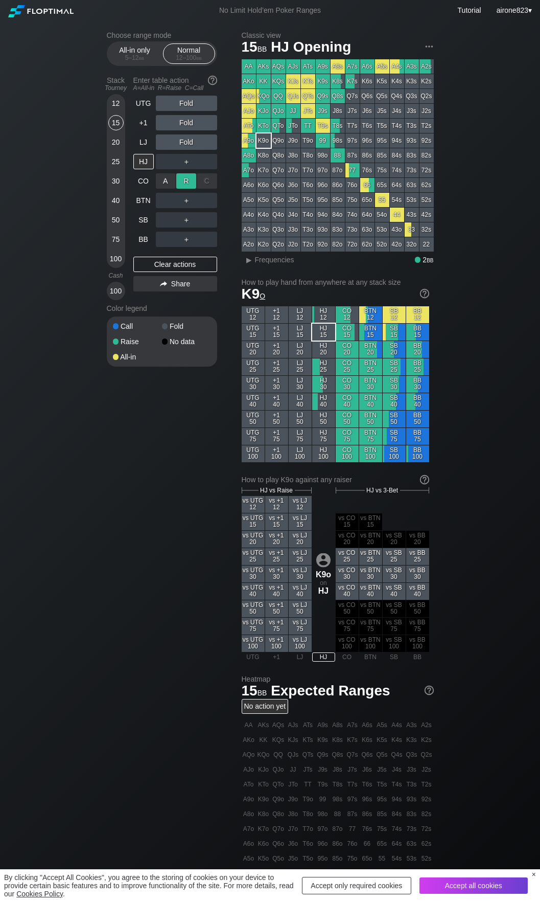
drag, startPoint x: 173, startPoint y: 173, endPoint x: 184, endPoint y: 182, distance: 13.8
click at [184, 182] on div "R ✕" at bounding box center [186, 180] width 20 height 15
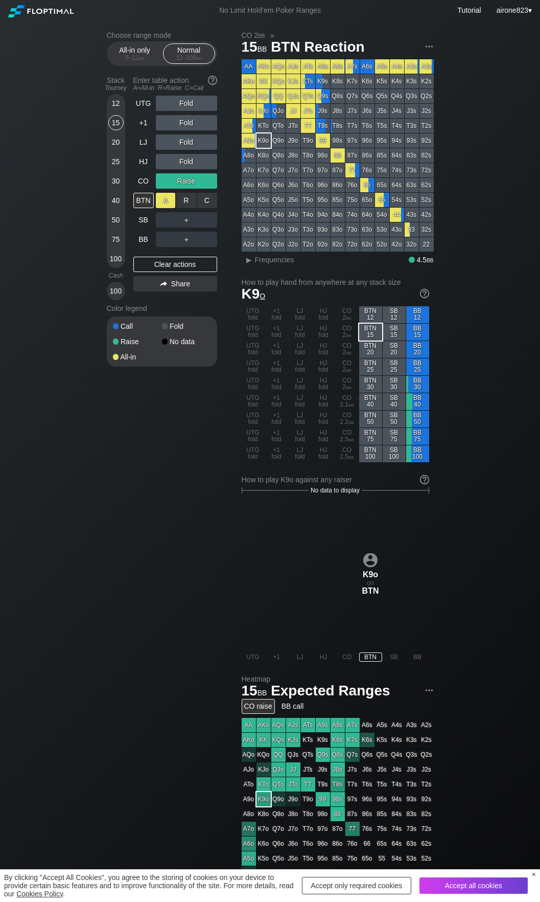
click at [160, 201] on div "A ✕" at bounding box center [166, 200] width 20 height 15
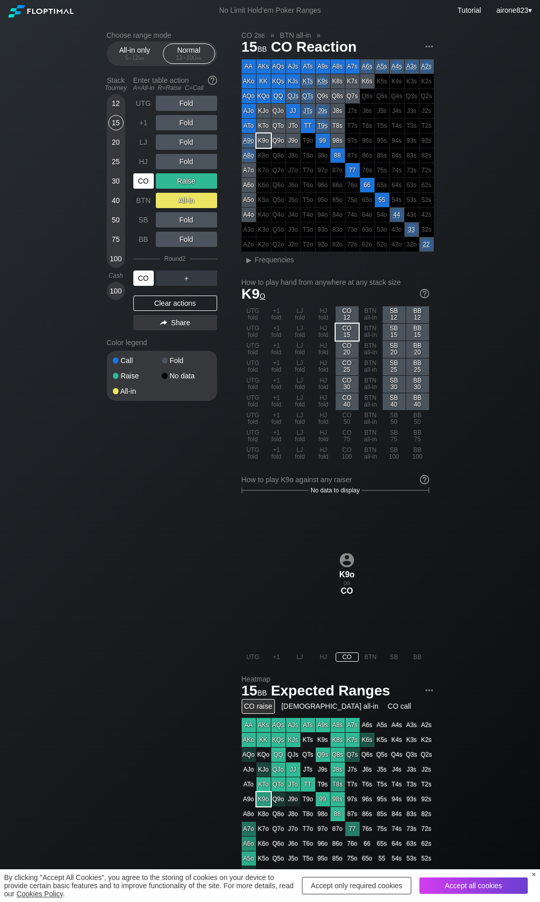
click at [141, 280] on div "CO" at bounding box center [143, 277] width 20 height 15
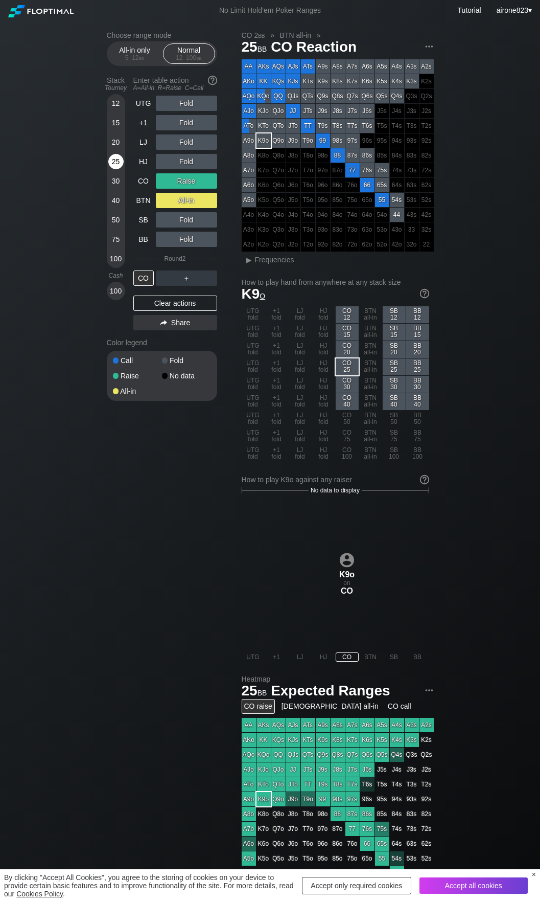
click at [113, 162] on div "25" at bounding box center [115, 161] width 15 height 15
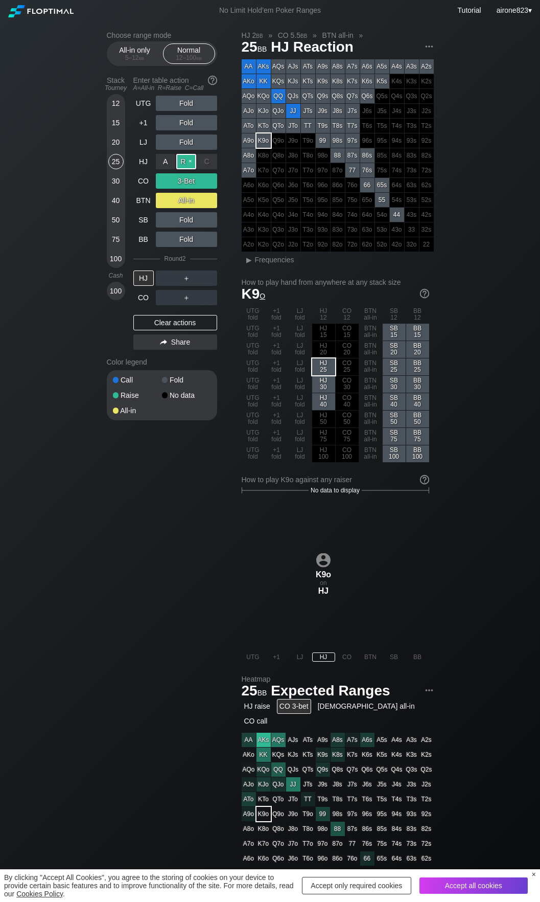
click at [182, 161] on div "R ✕" at bounding box center [186, 161] width 20 height 15
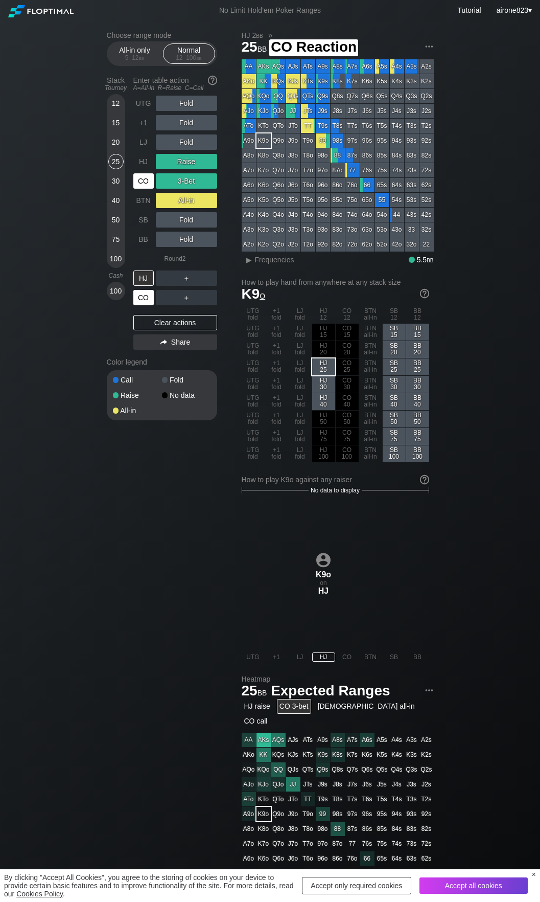
click at [143, 186] on div "CO" at bounding box center [143, 180] width 20 height 15
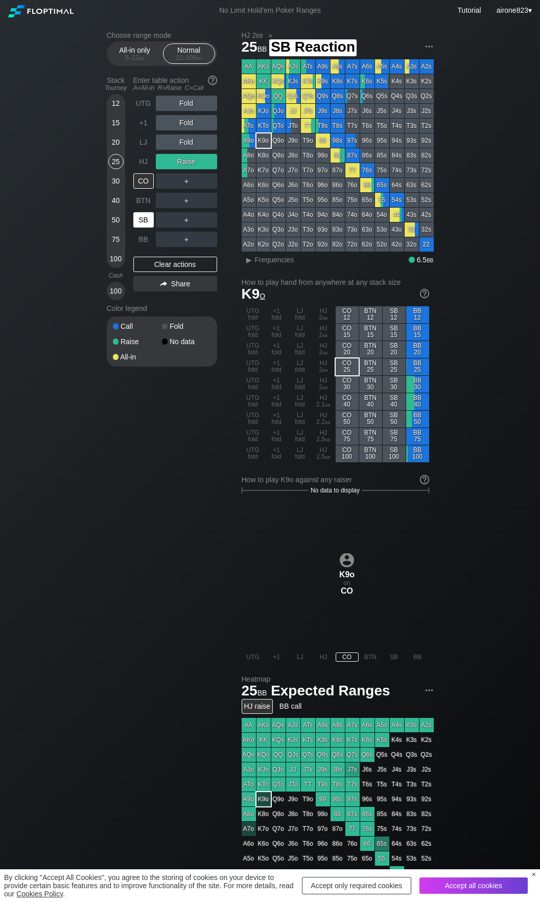
click at [146, 223] on div "SB" at bounding box center [143, 219] width 20 height 15
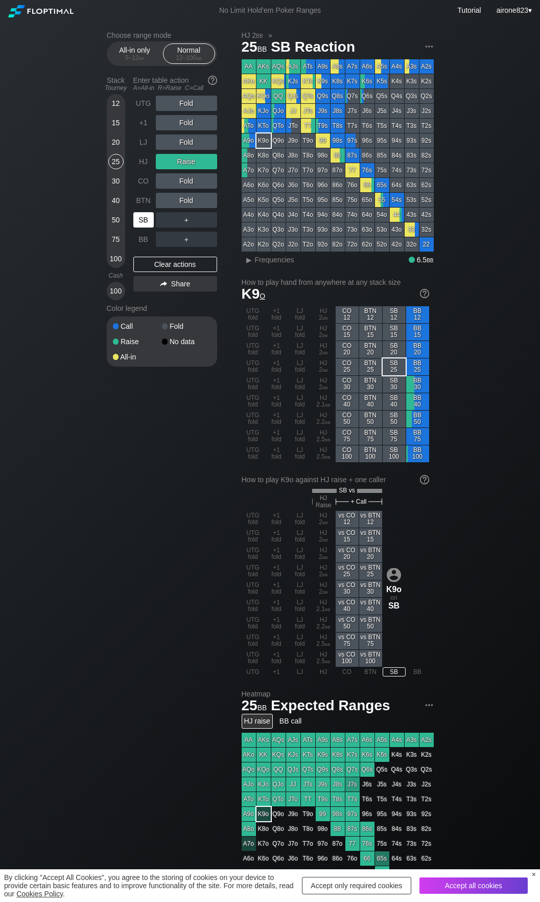
click at [146, 223] on div "SB" at bounding box center [143, 219] width 20 height 15
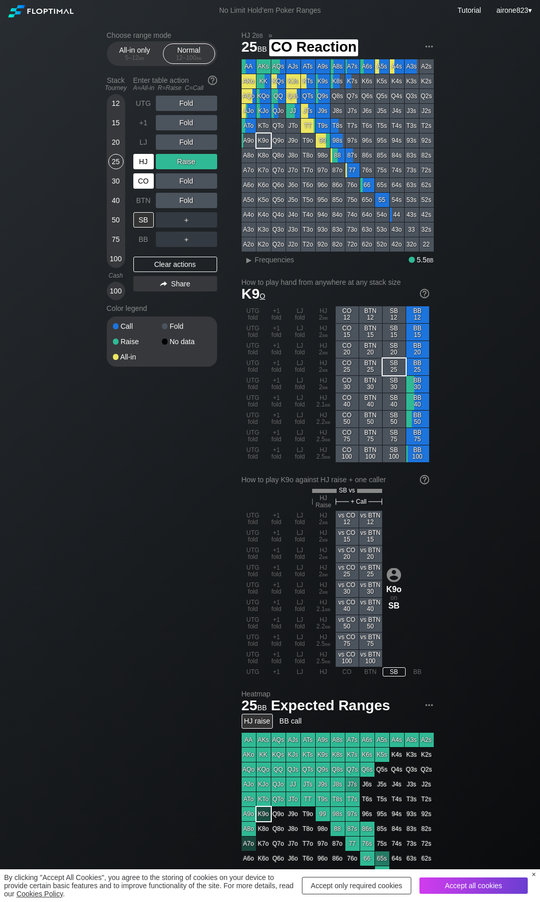
click at [155, 165] on div "HJ" at bounding box center [144, 161] width 22 height 19
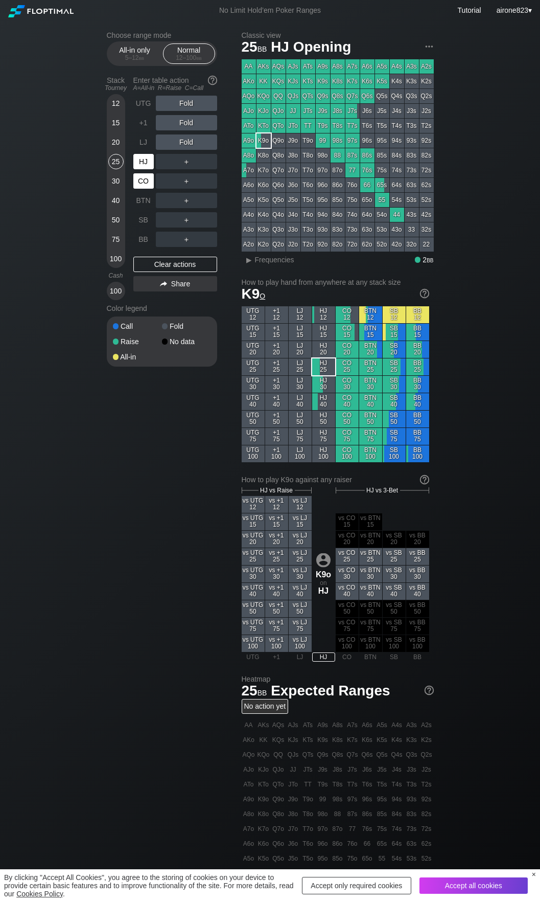
click at [138, 178] on div "CO" at bounding box center [143, 180] width 20 height 15
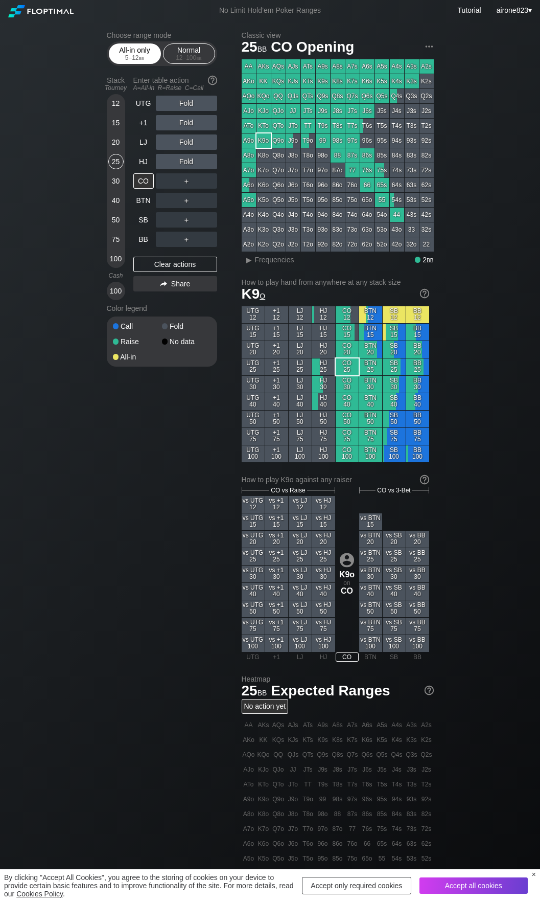
click at [125, 61] on div "5 – 12 bb" at bounding box center [135, 57] width 43 height 7
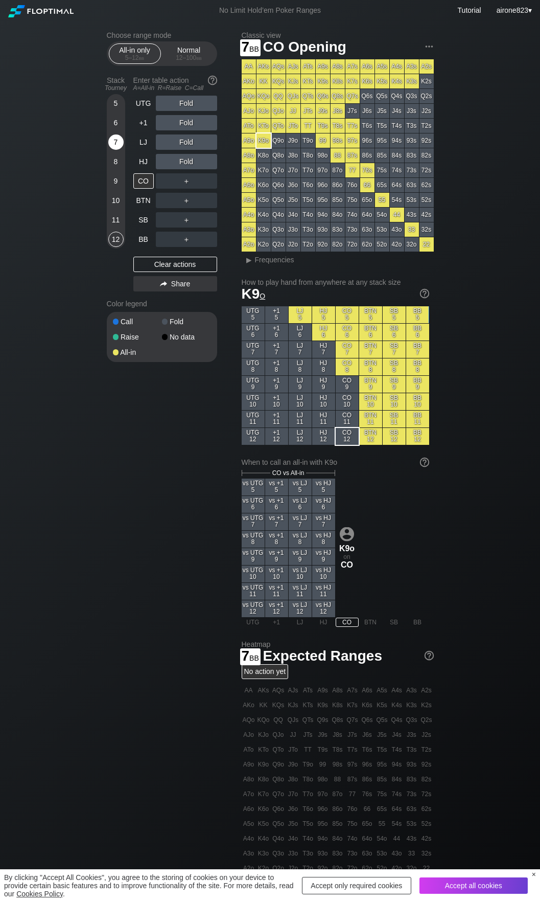
click at [118, 145] on div "7" at bounding box center [115, 141] width 15 height 15
click at [139, 182] on div "CO" at bounding box center [143, 180] width 20 height 15
drag, startPoint x: 173, startPoint y: 59, endPoint x: 182, endPoint y: 66, distance: 11.6
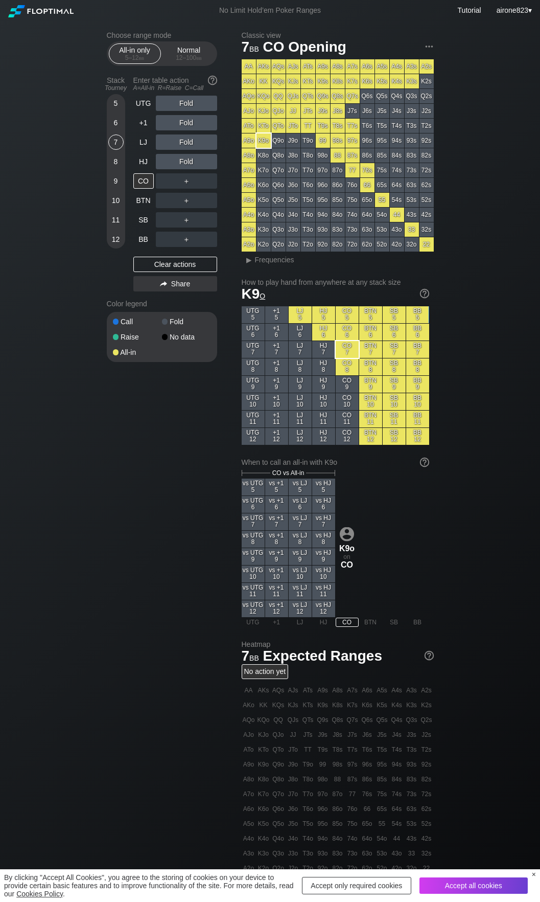
click at [173, 58] on div "12 – 100 bb" at bounding box center [189, 57] width 43 height 7
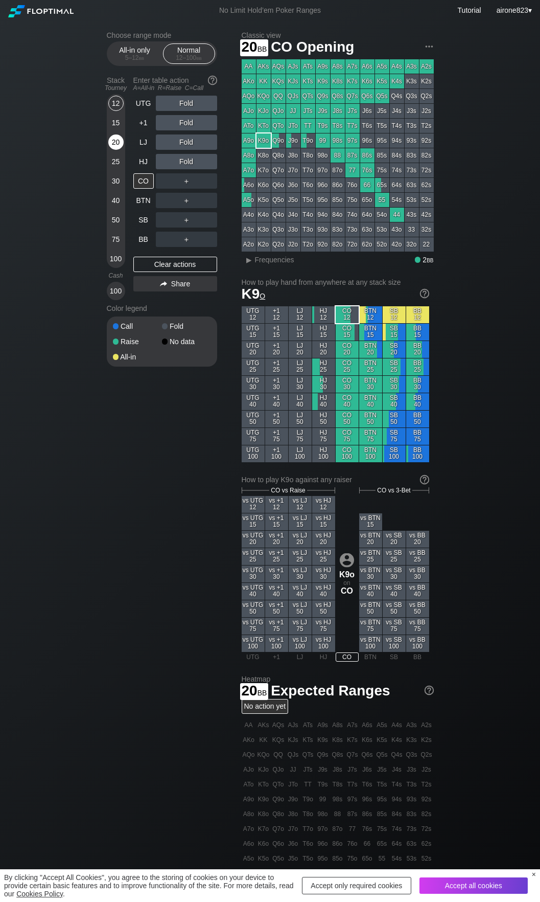
click at [113, 140] on div "20" at bounding box center [115, 141] width 15 height 15
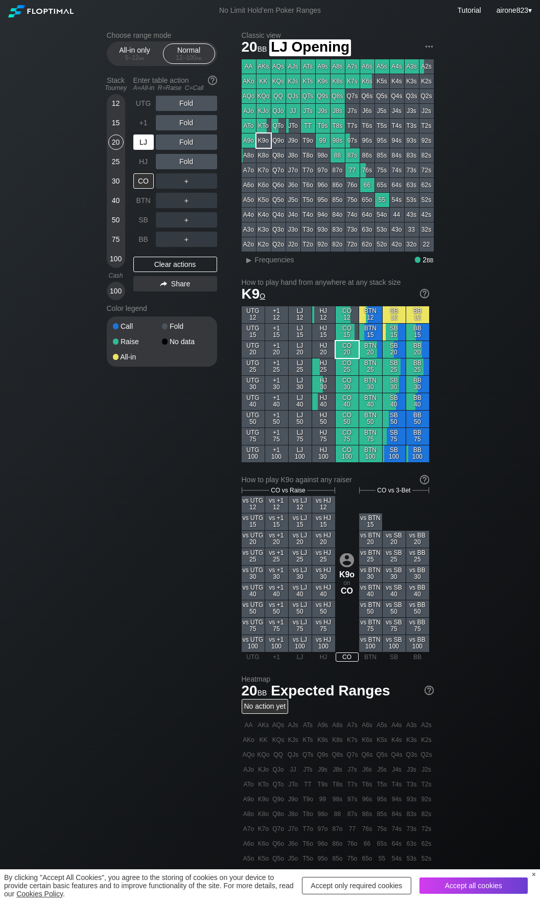
click at [141, 142] on div "LJ" at bounding box center [143, 141] width 20 height 15
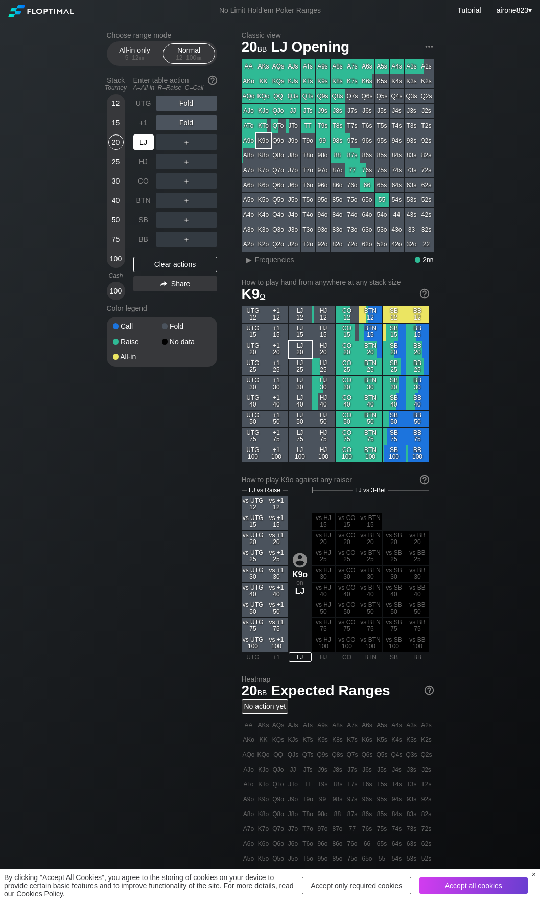
click at [141, 142] on div "LJ" at bounding box center [143, 141] width 20 height 15
click at [184, 107] on div "R ✕" at bounding box center [186, 103] width 20 height 15
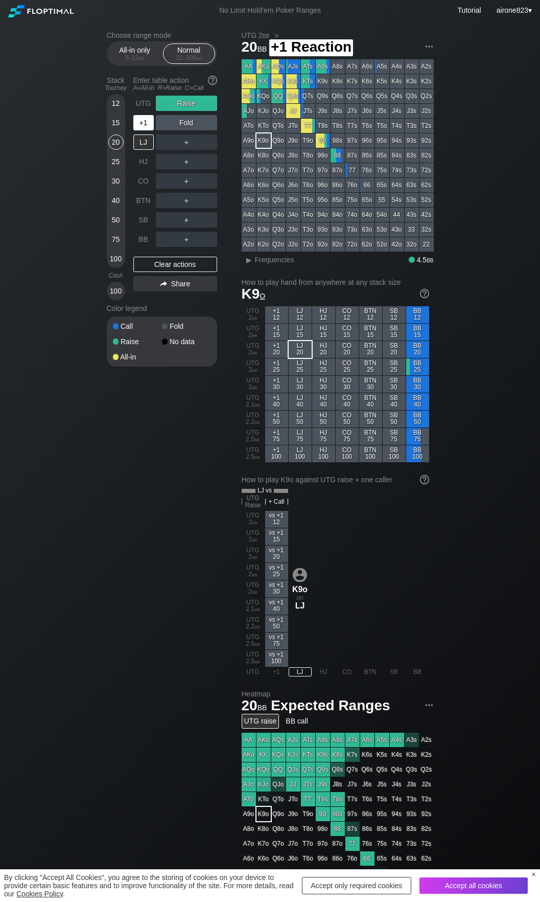
click at [146, 120] on div "+1" at bounding box center [143, 122] width 20 height 15
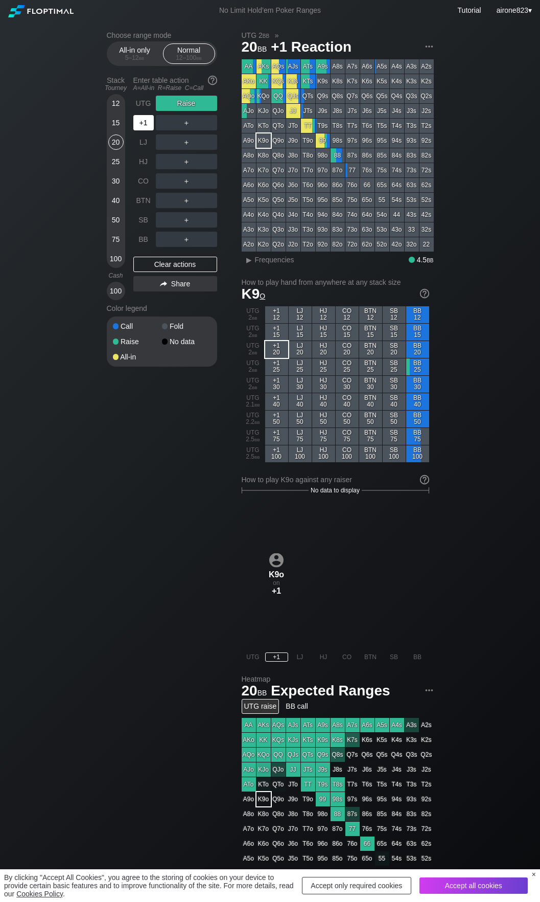
click at [146, 120] on div "+1" at bounding box center [143, 122] width 20 height 15
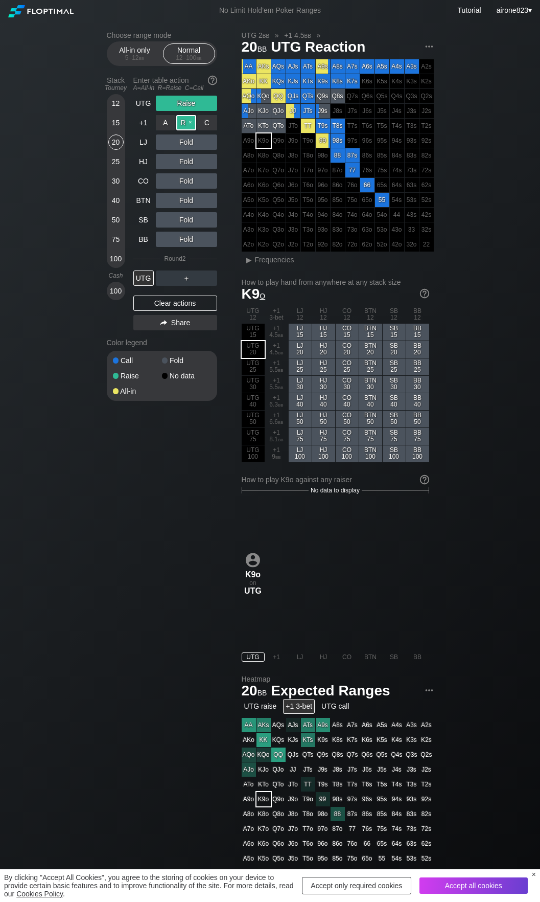
click at [194, 122] on div "R ✕" at bounding box center [186, 122] width 20 height 15
click at [144, 282] on div "UTG" at bounding box center [143, 277] width 20 height 15
drag, startPoint x: 148, startPoint y: 103, endPoint x: 123, endPoint y: 120, distance: 30.6
click at [148, 103] on div "UTG" at bounding box center [143, 103] width 20 height 15
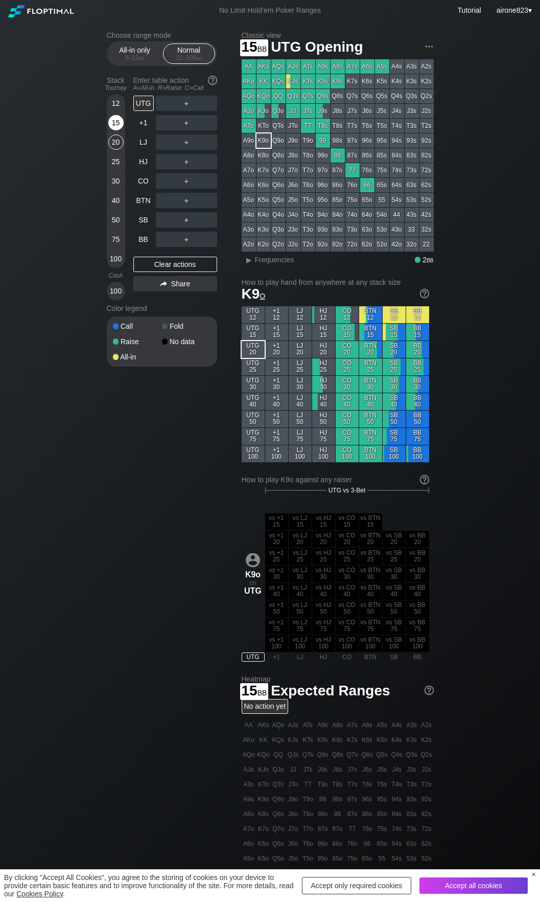
click at [115, 125] on div "15" at bounding box center [115, 122] width 15 height 15
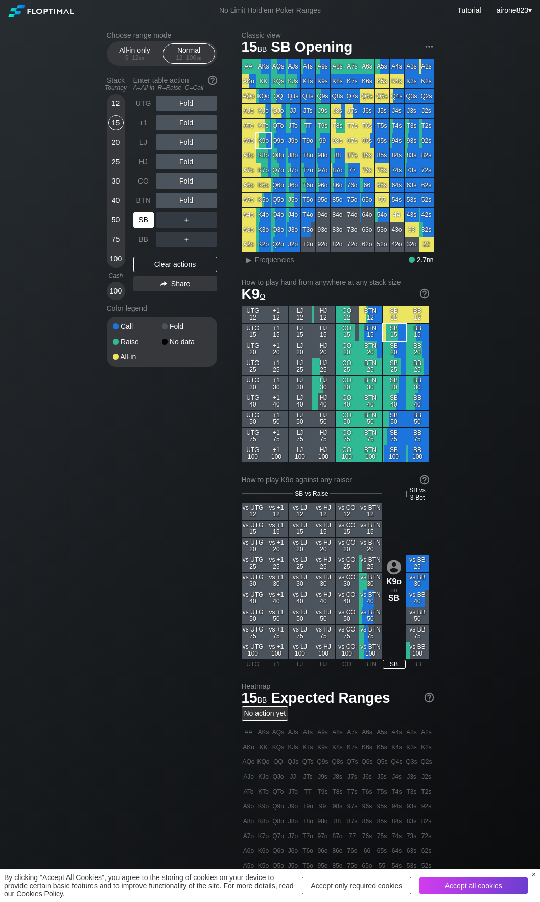
click at [142, 218] on div "SB" at bounding box center [143, 219] width 20 height 15
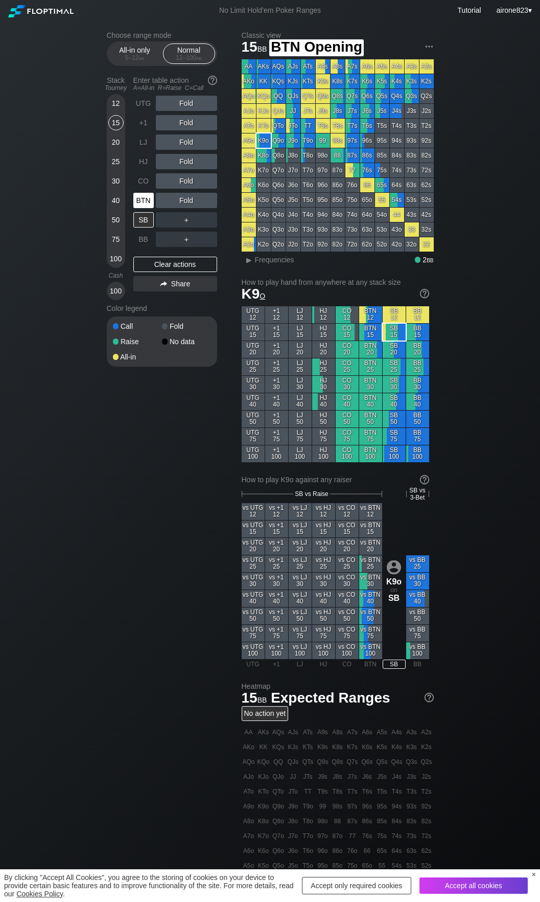
click at [140, 198] on div "BTN" at bounding box center [143, 200] width 20 height 15
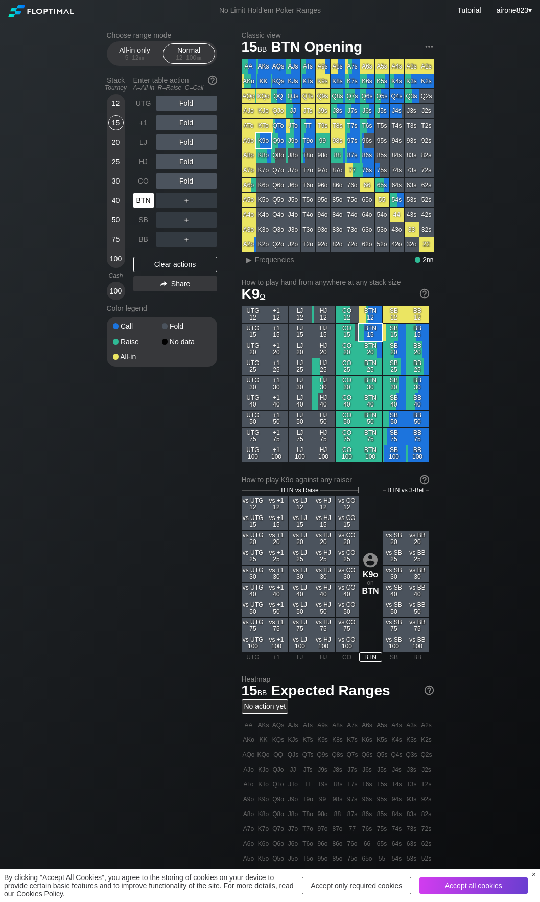
click at [140, 198] on div "BTN" at bounding box center [143, 200] width 20 height 15
click at [140, 181] on div "CO" at bounding box center [143, 180] width 20 height 15
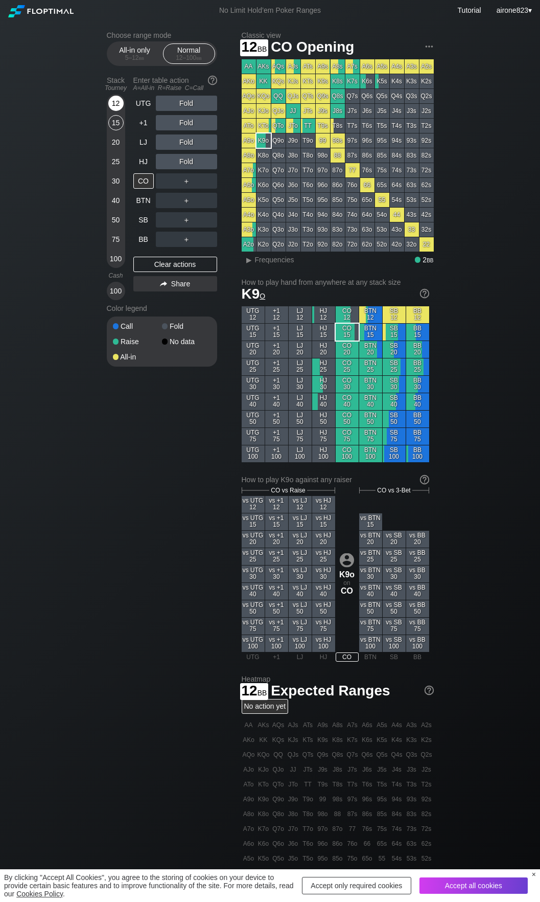
click at [114, 106] on div "12" at bounding box center [115, 103] width 15 height 15
click at [190, 163] on div "R ✕" at bounding box center [186, 161] width 20 height 15
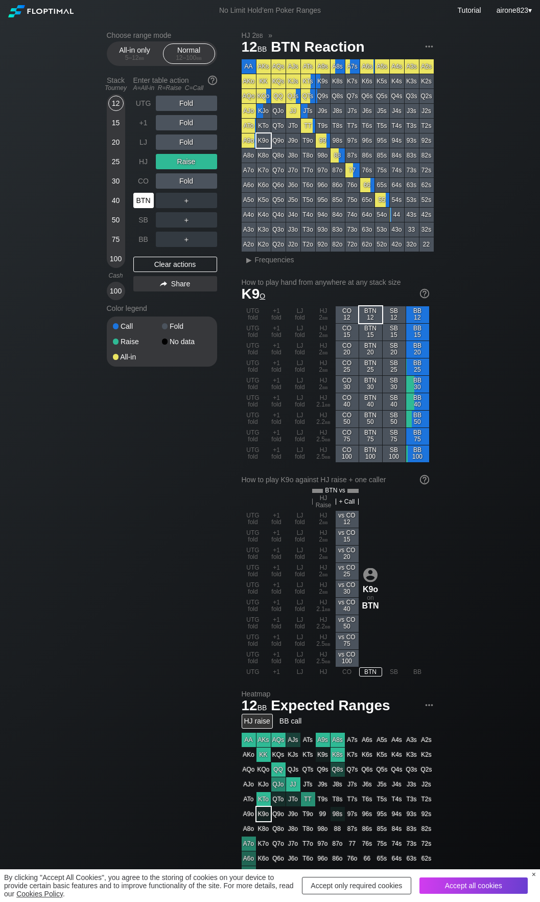
click at [144, 199] on div "BTN" at bounding box center [143, 200] width 20 height 15
